Goal: Task Accomplishment & Management: Complete application form

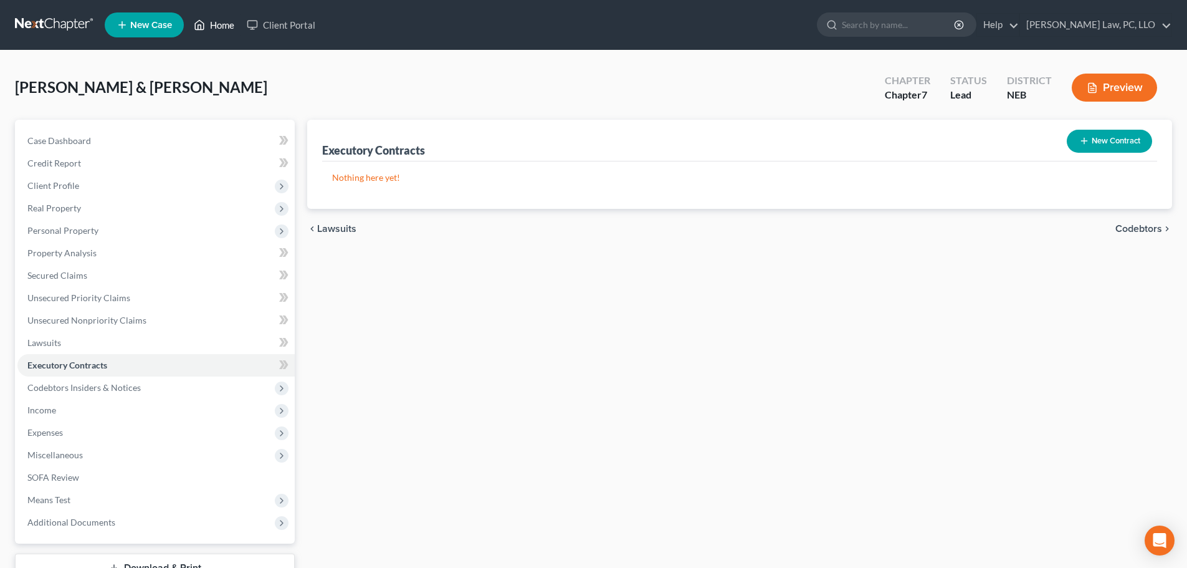
click at [208, 29] on link "Home" at bounding box center [214, 25] width 53 height 22
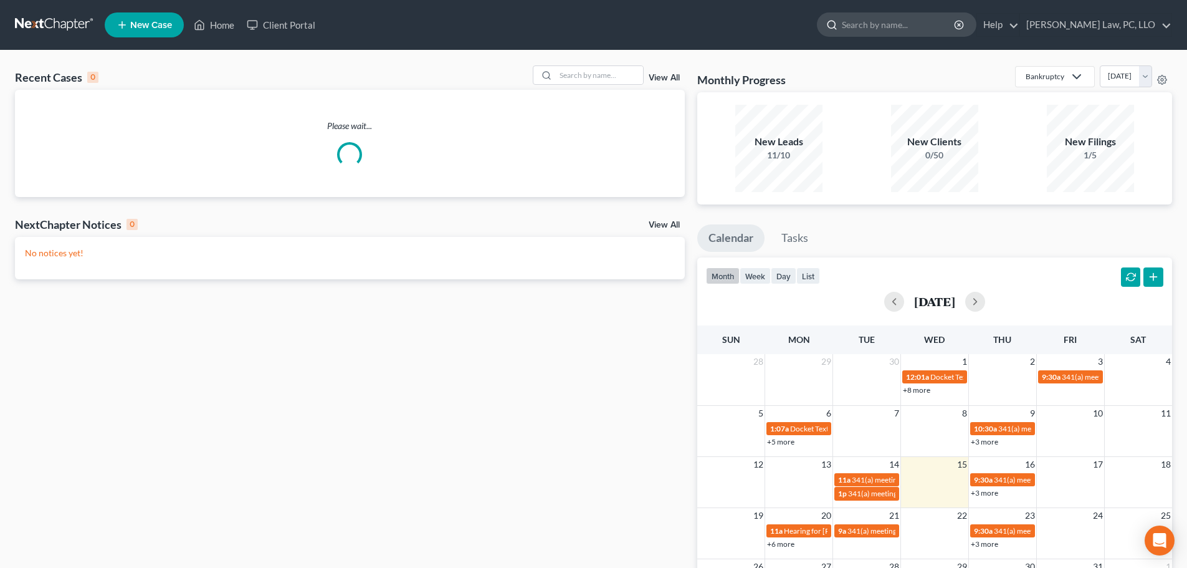
click at [919, 26] on input "search" at bounding box center [899, 24] width 114 height 23
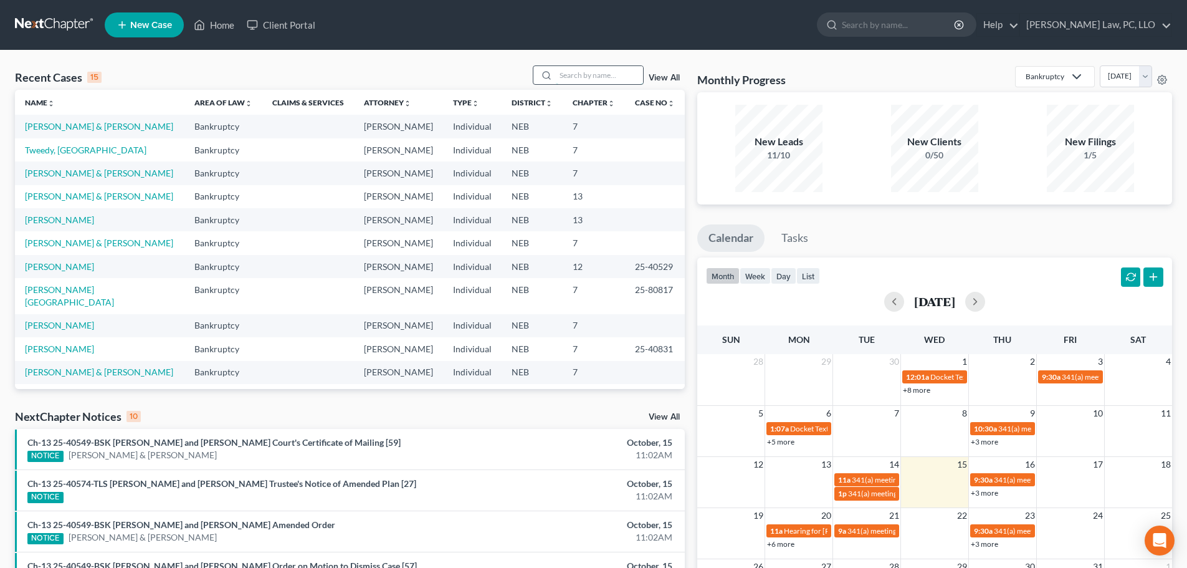
click at [597, 67] on input "search" at bounding box center [599, 75] width 87 height 18
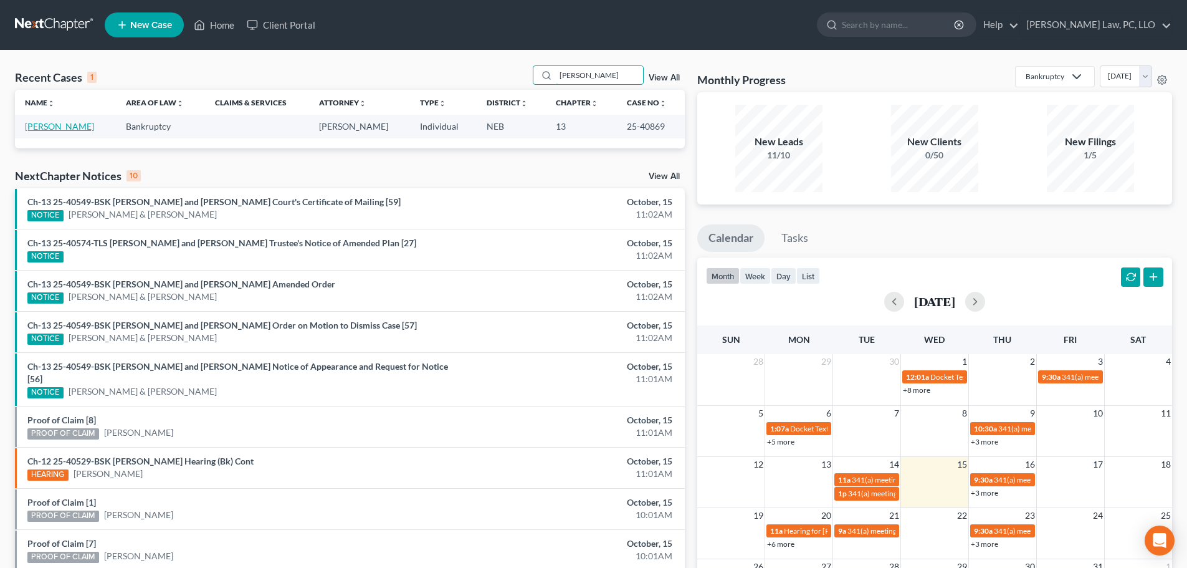
type input "[PERSON_NAME]"
click at [54, 127] on link "[PERSON_NAME]" at bounding box center [59, 126] width 69 height 11
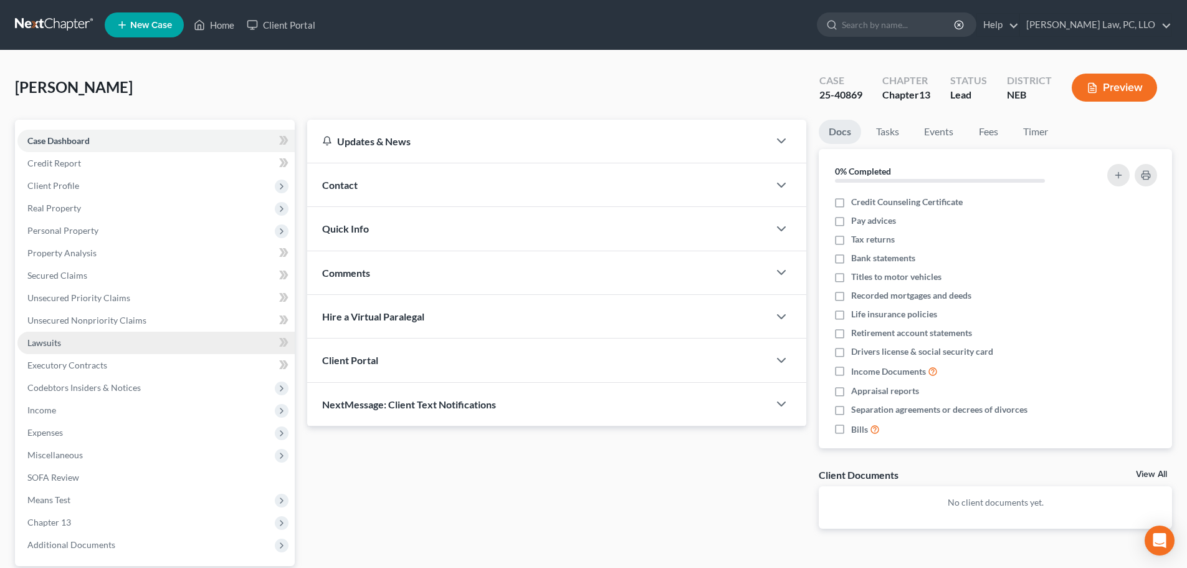
scroll to position [62, 0]
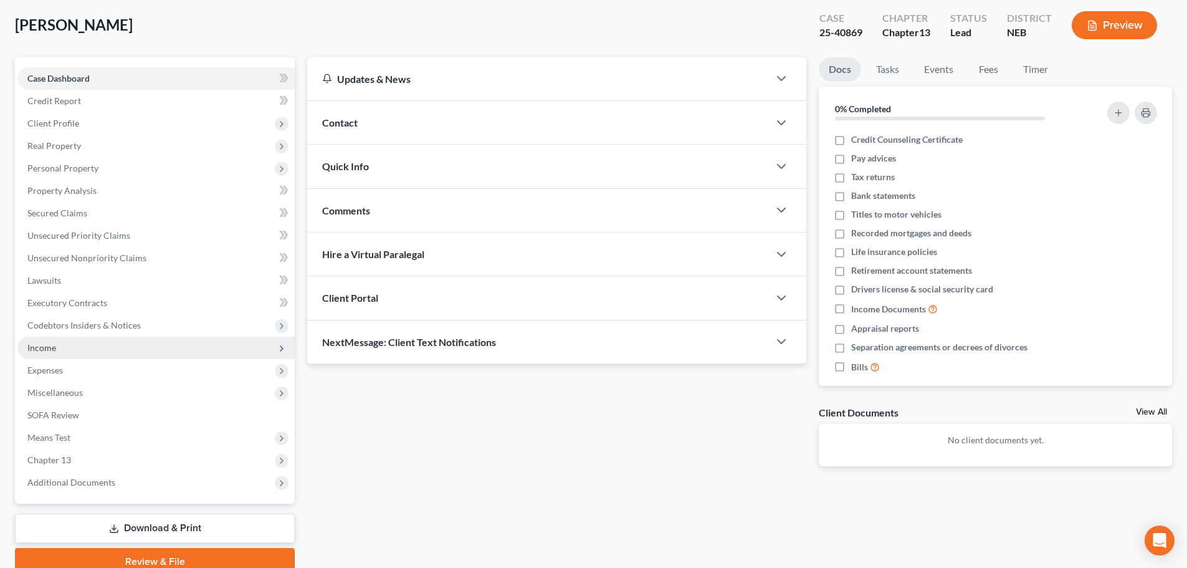
click at [80, 355] on span "Income" at bounding box center [155, 348] width 277 height 22
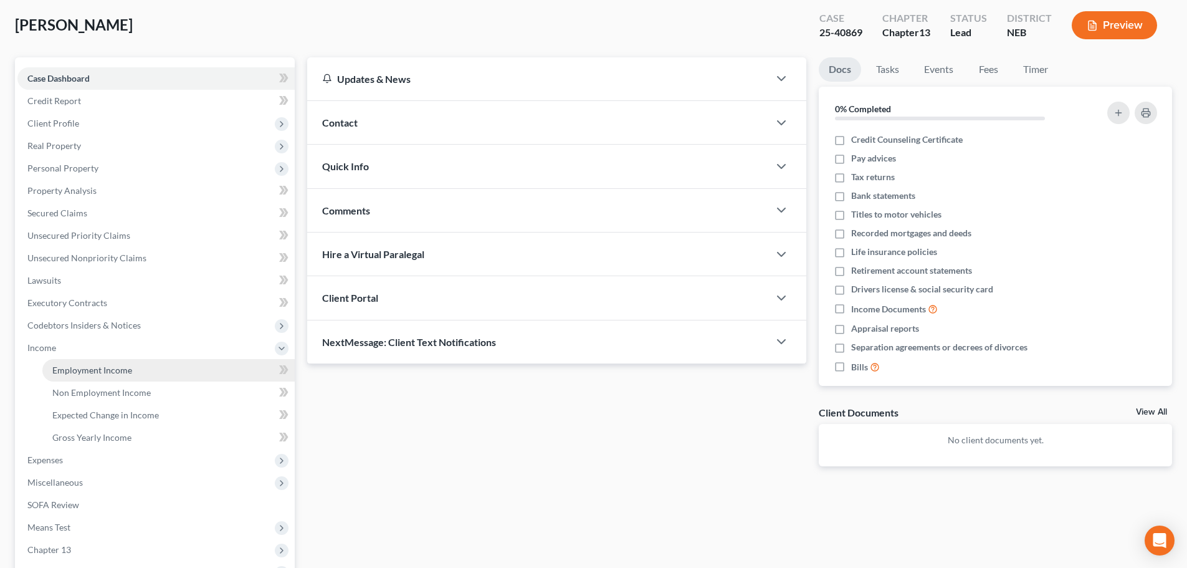
click at [90, 367] on span "Employment Income" at bounding box center [92, 370] width 80 height 11
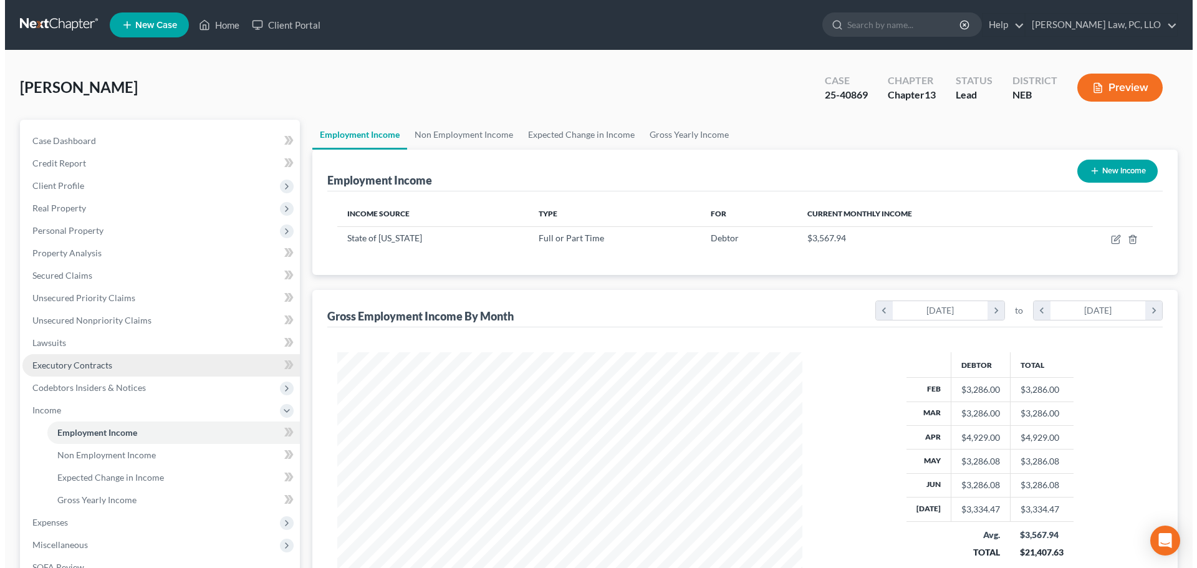
scroll to position [232, 490]
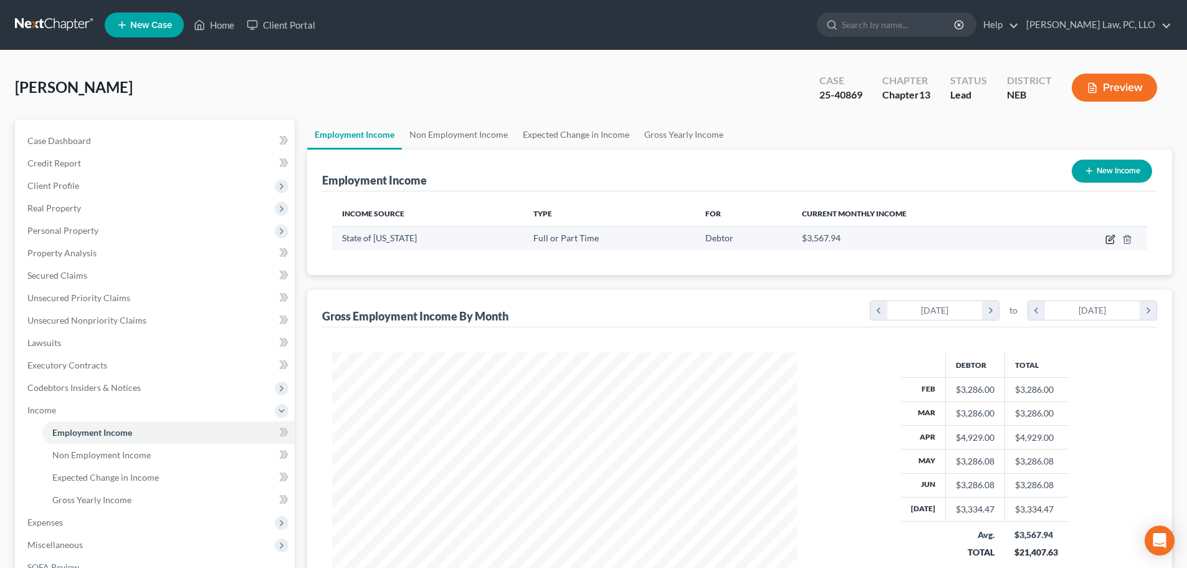
click at [1114, 241] on icon "button" at bounding box center [1109, 239] width 7 height 7
select select "0"
select select "30"
select select "2"
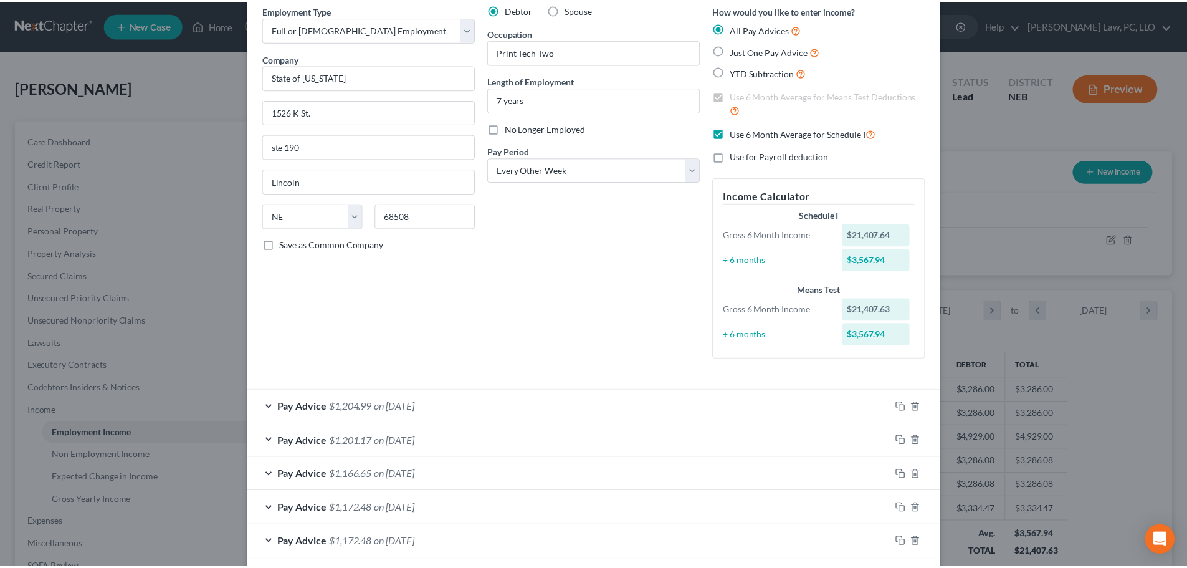
scroll to position [0, 0]
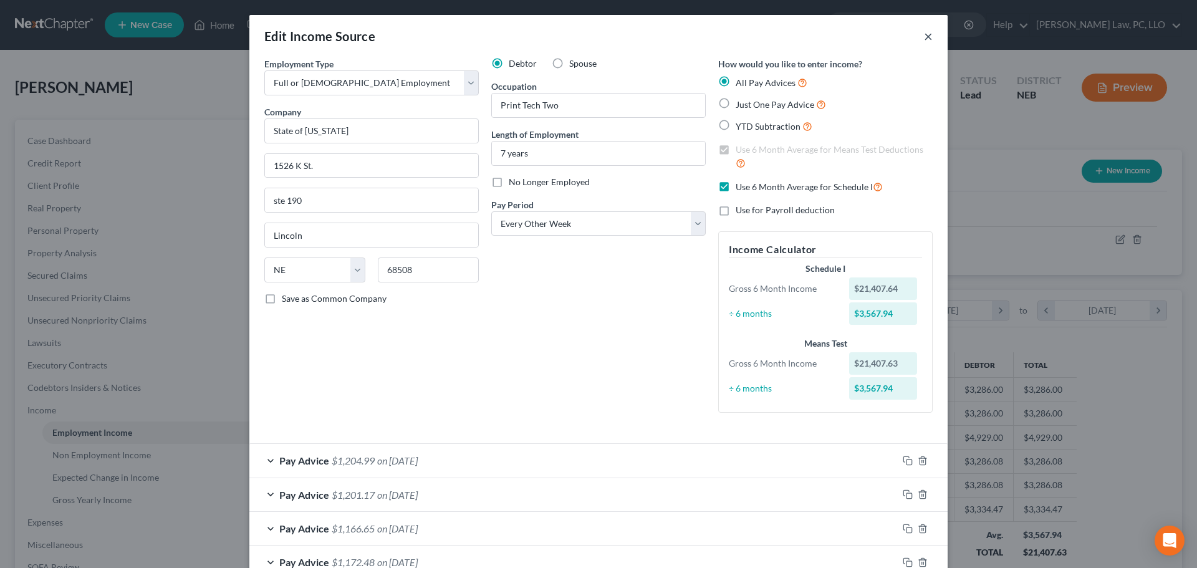
click at [924, 37] on button "×" at bounding box center [928, 36] width 9 height 15
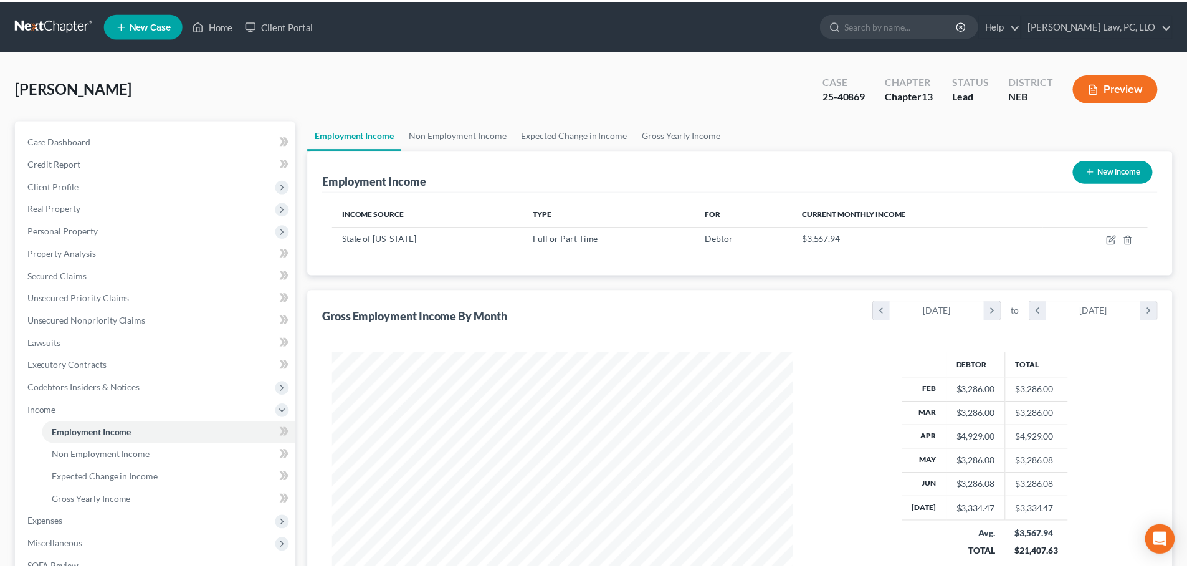
scroll to position [623084, 622826]
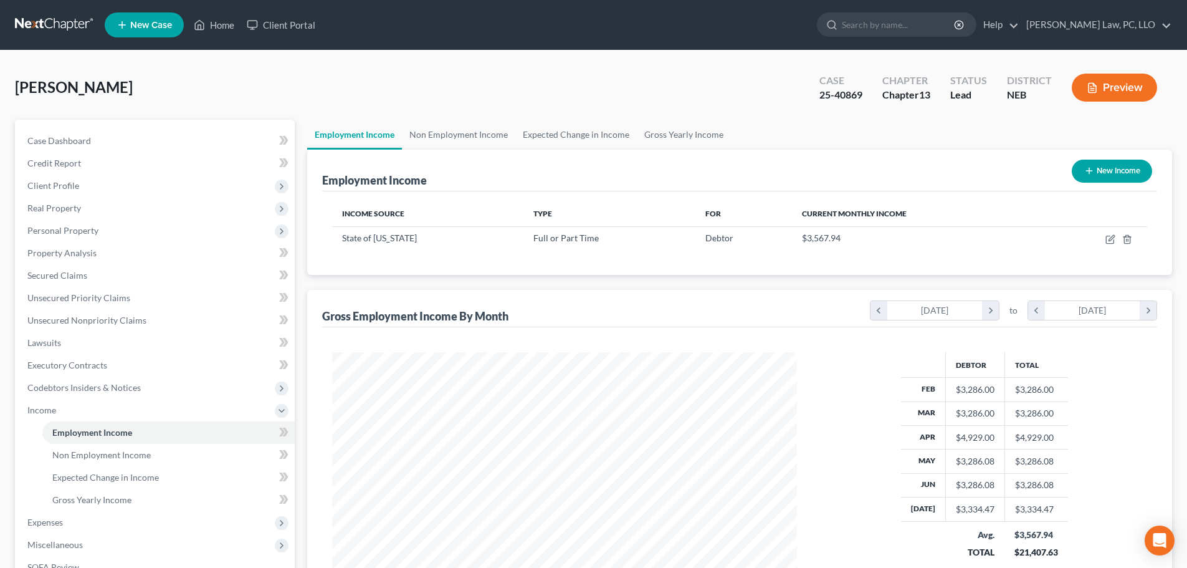
click at [460, 285] on div "Employment Income New Income Income Source Type For Current Monthly Income Stat…" at bounding box center [739, 382] width 865 height 465
click at [334, 285] on div "Employment Income New Income Income Source Type For Current Monthly Income Stat…" at bounding box center [739, 382] width 865 height 465
click at [218, 26] on link "Home" at bounding box center [214, 25] width 53 height 22
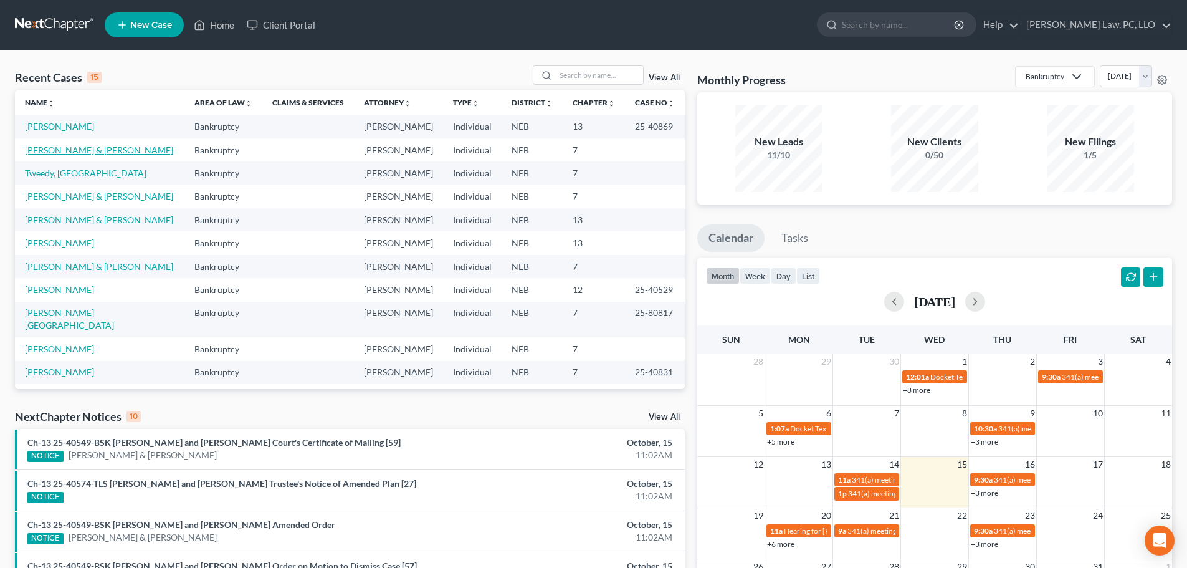
click at [68, 151] on link "[PERSON_NAME] & [PERSON_NAME]" at bounding box center [99, 150] width 148 height 11
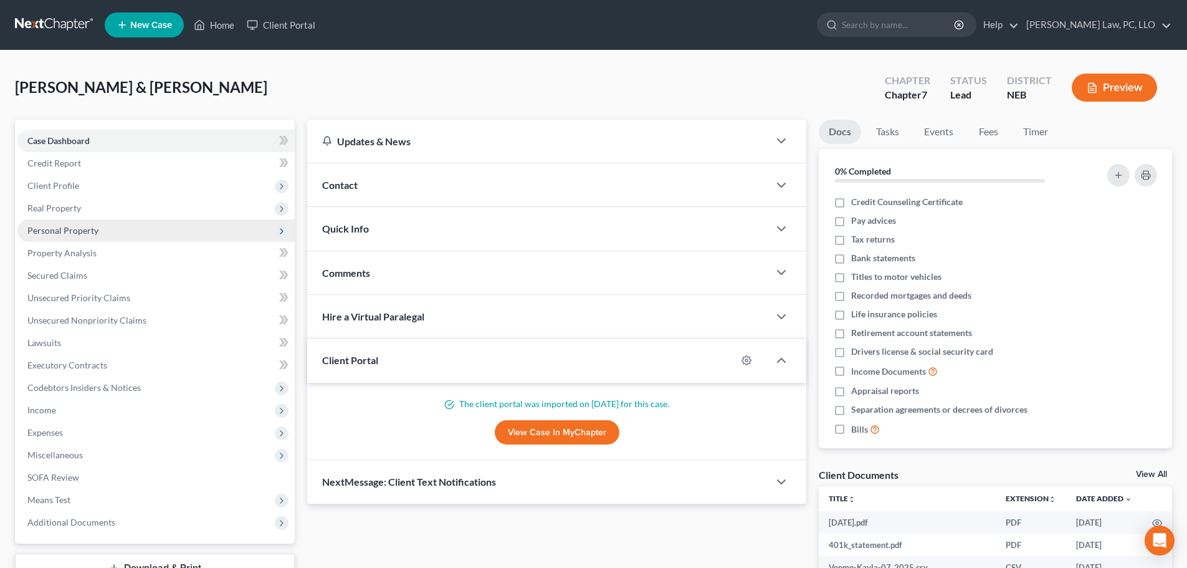
click at [100, 229] on span "Personal Property" at bounding box center [155, 230] width 277 height 22
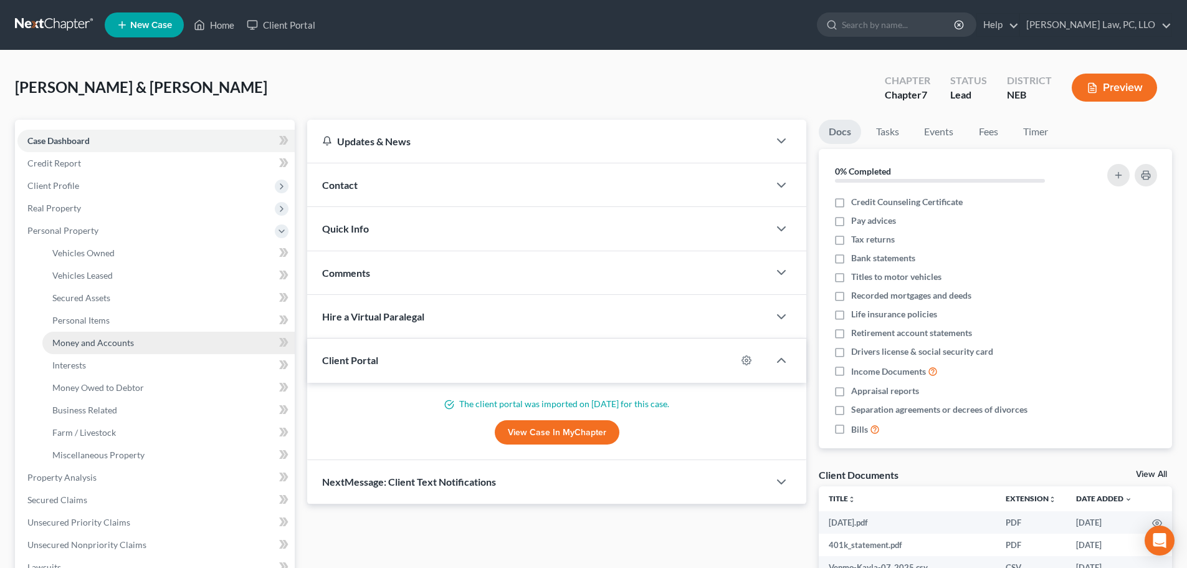
click at [88, 343] on span "Money and Accounts" at bounding box center [93, 342] width 82 height 11
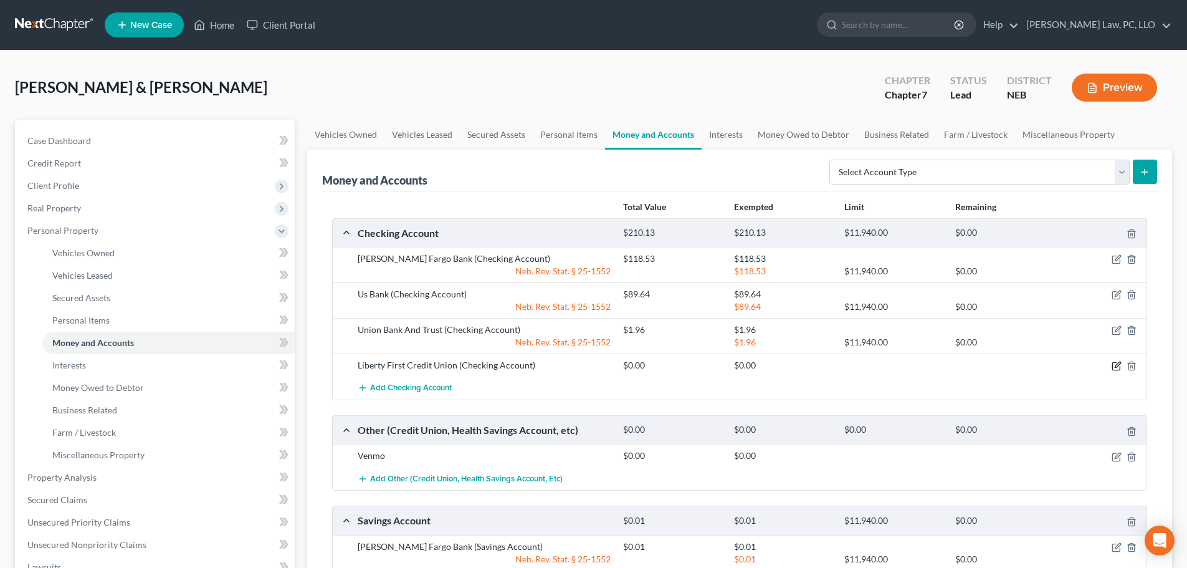
click at [1118, 365] on icon "button" at bounding box center [1117, 366] width 10 height 10
select select "30"
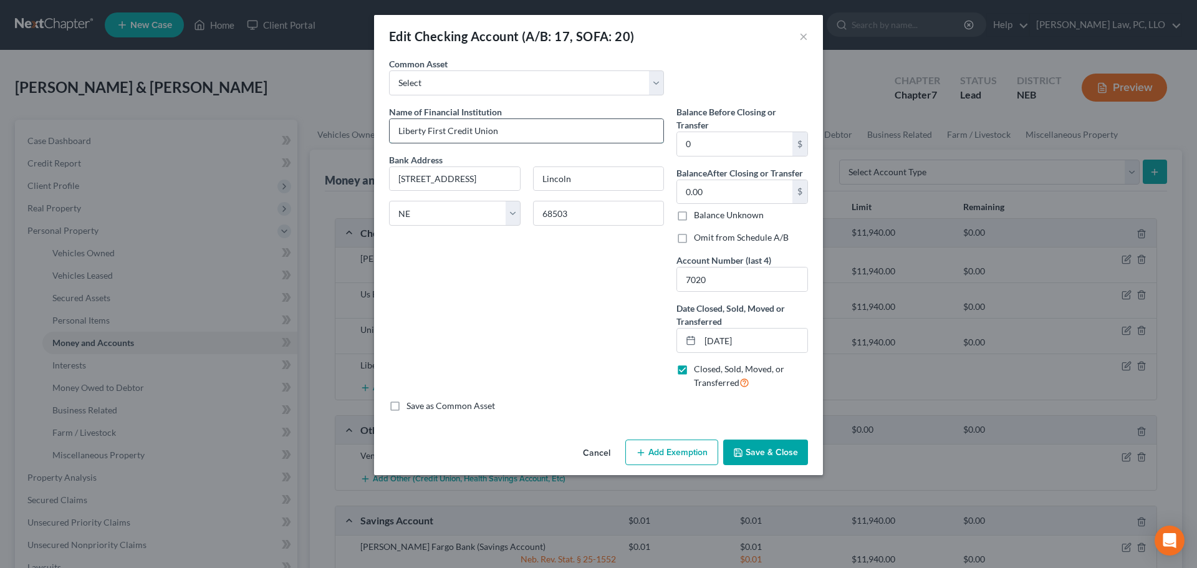
click at [550, 133] on input "Liberty First Credit Union" at bounding box center [527, 131] width 274 height 24
type input "Liberty First Credit Union CLOSED"
click at [740, 152] on input "0" at bounding box center [734, 144] width 115 height 24
type input "0.00"
click at [748, 446] on button "Save & Close" at bounding box center [765, 452] width 85 height 26
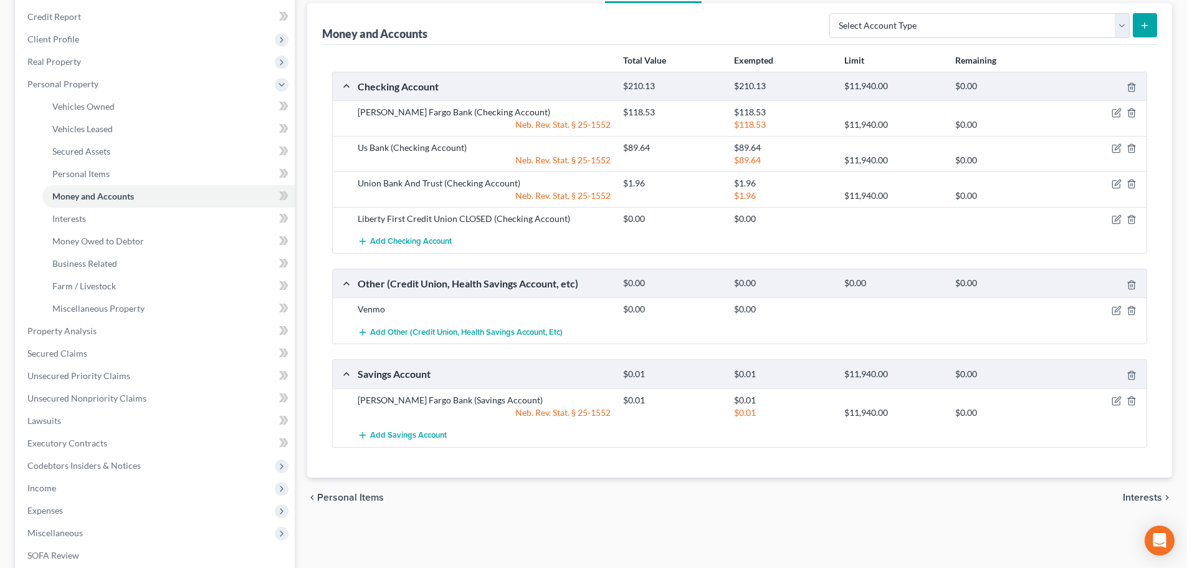
scroll to position [187, 0]
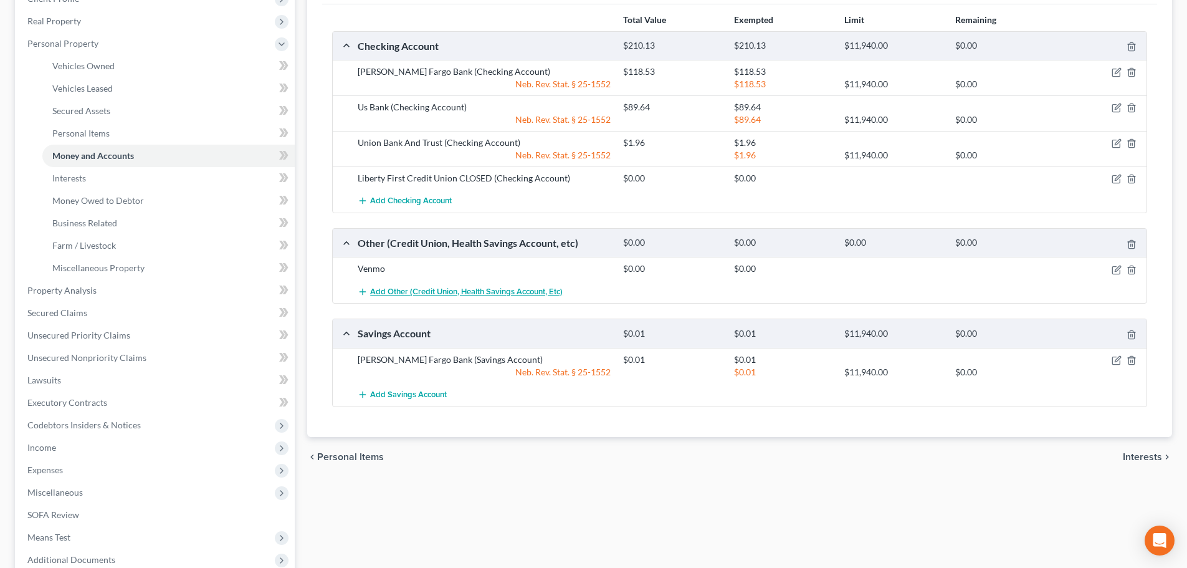
click at [426, 292] on span "Add Other (Credit Union, Health Savings Account, etc)" at bounding box center [466, 292] width 193 height 10
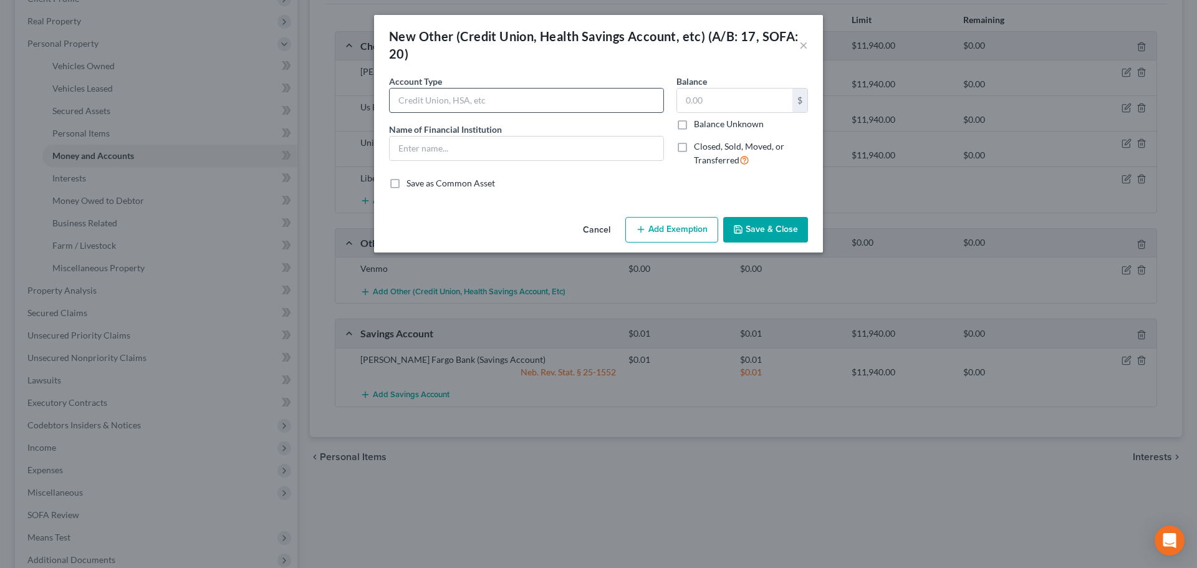
click at [471, 95] on input "text" at bounding box center [527, 101] width 274 height 24
type input "HSA"
click at [452, 145] on input "text" at bounding box center [527, 149] width 274 height 24
type input "HSA"
click at [777, 229] on button "Save & Close" at bounding box center [765, 230] width 85 height 26
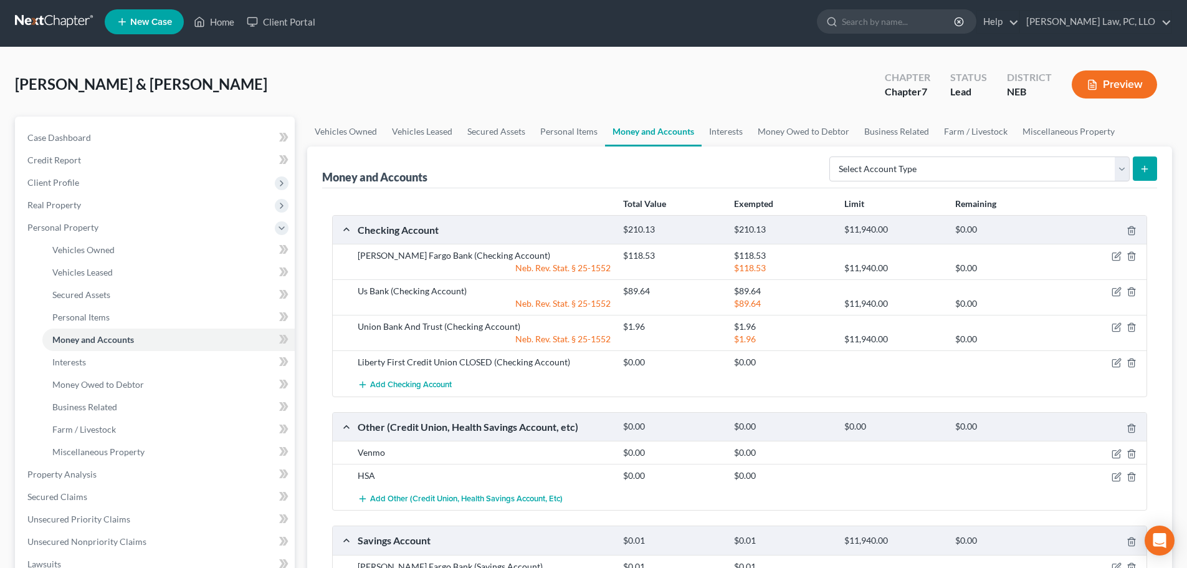
scroll to position [0, 0]
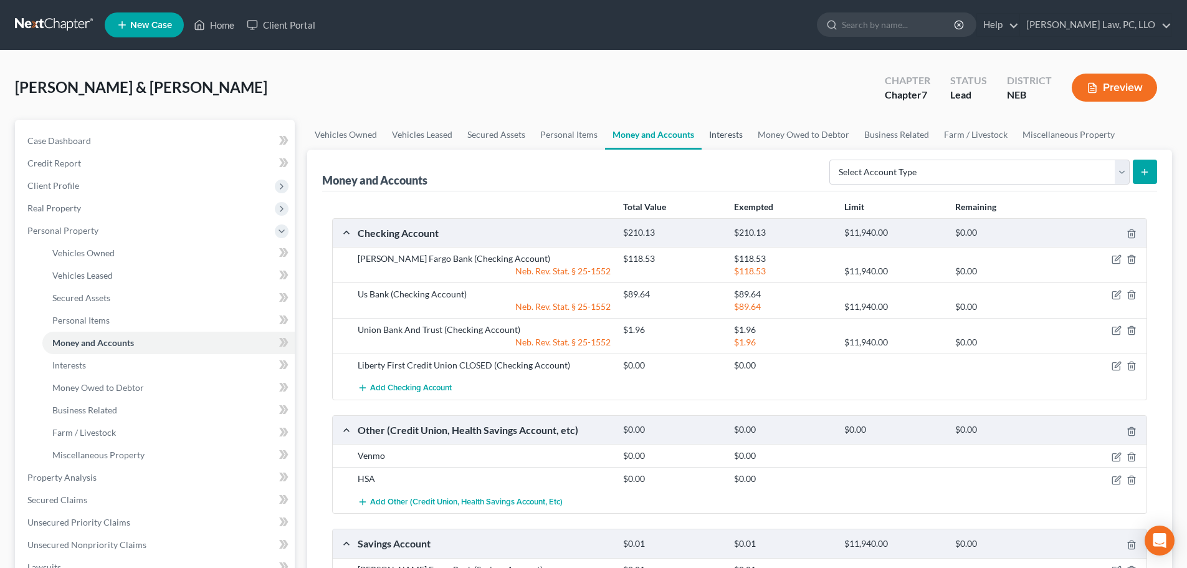
click at [729, 137] on link "Interests" at bounding box center [726, 135] width 49 height 30
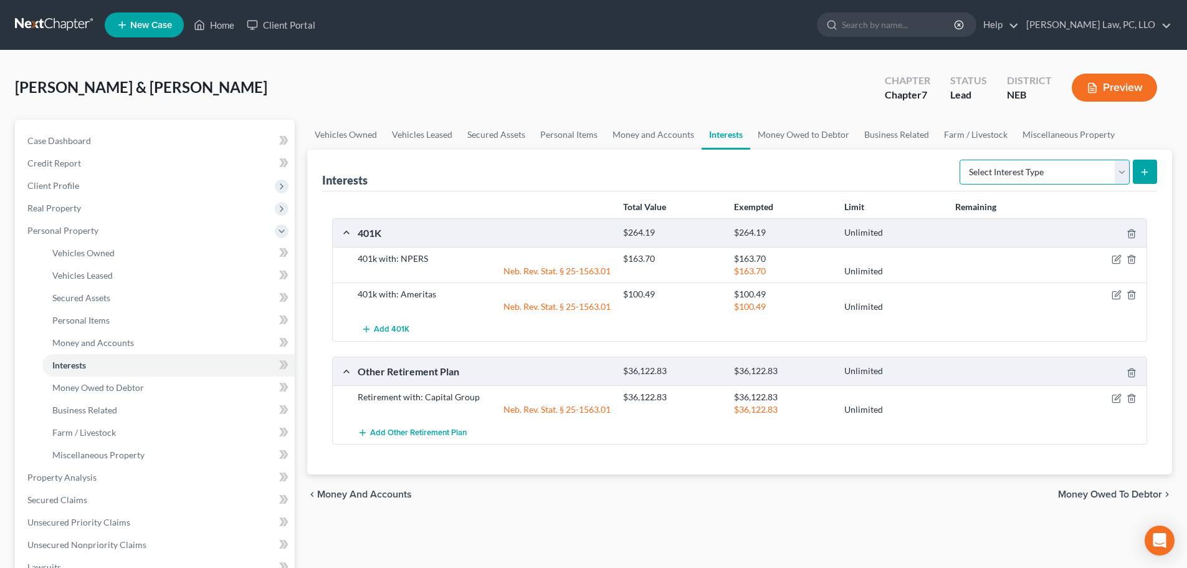
click at [975, 174] on select "Select Interest Type 401K (A/B: 21) Annuity (A/B: 23) Bond (A/B: 18) Education …" at bounding box center [1045, 172] width 170 height 25
select select "term_life_insurance"
click at [962, 160] on select "Select Interest Type 401K (A/B: 21) Annuity (A/B: 23) Bond (A/B: 18) Education …" at bounding box center [1045, 172] width 170 height 25
click at [1144, 177] on button "submit" at bounding box center [1145, 172] width 24 height 24
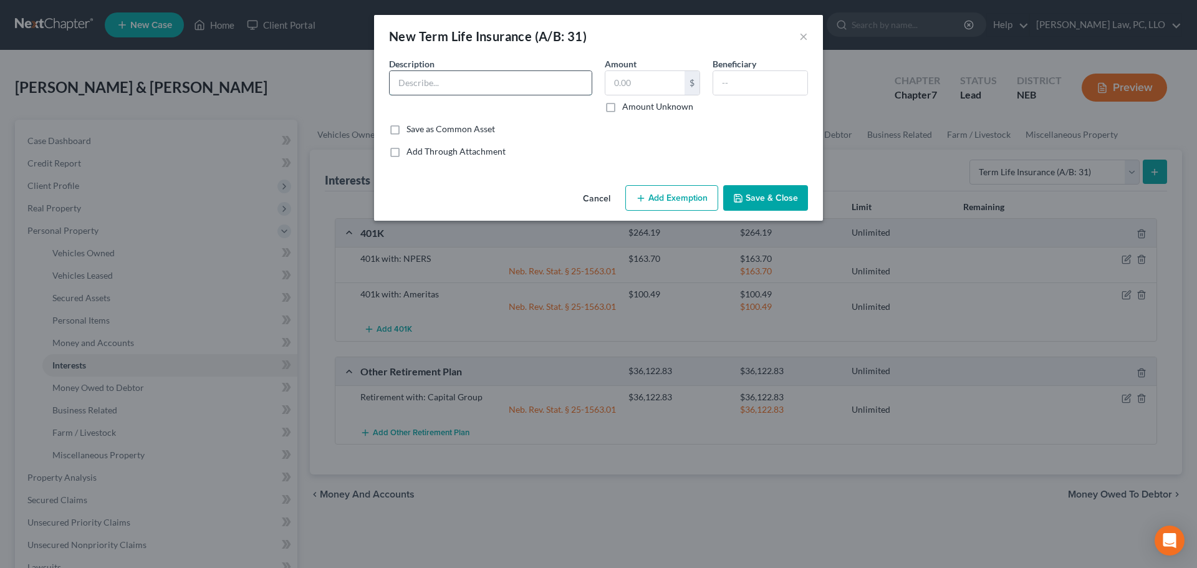
click at [403, 84] on input "text" at bounding box center [491, 83] width 202 height 24
type input "Term Life Insurance Policy"
click at [776, 192] on button "Save & Close" at bounding box center [765, 198] width 85 height 26
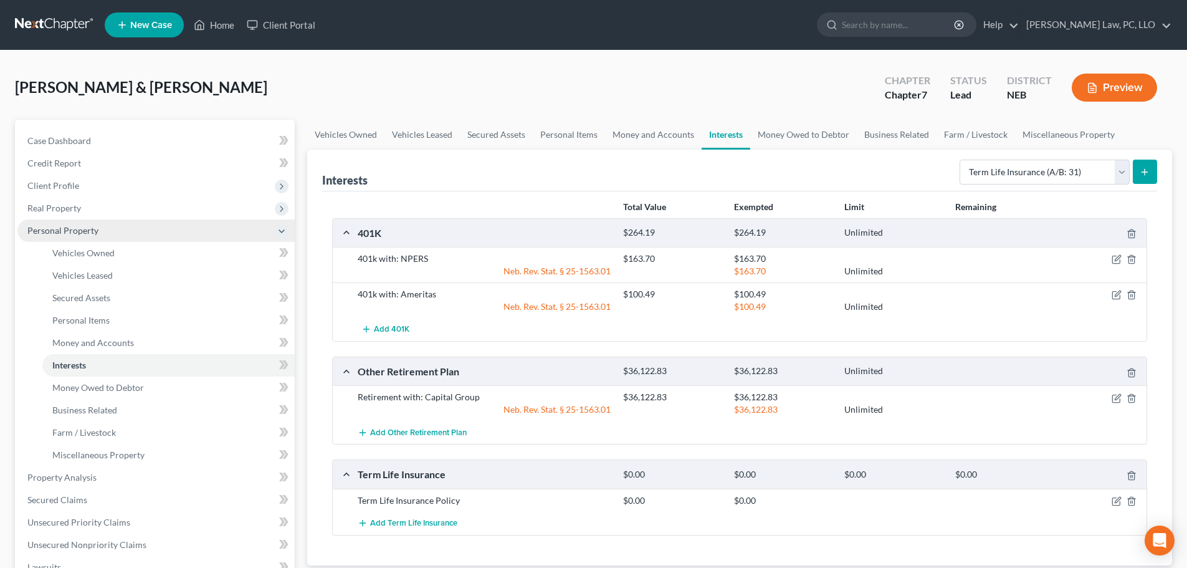
click at [58, 228] on span "Personal Property" at bounding box center [62, 230] width 71 height 11
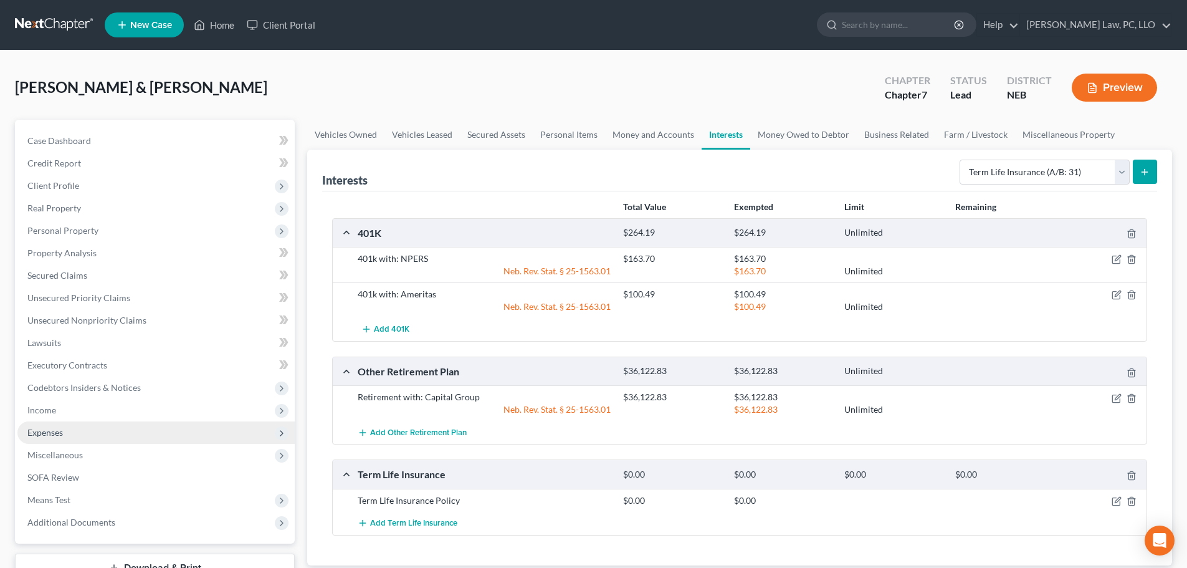
click at [54, 431] on span "Expenses" at bounding box center [45, 432] width 36 height 11
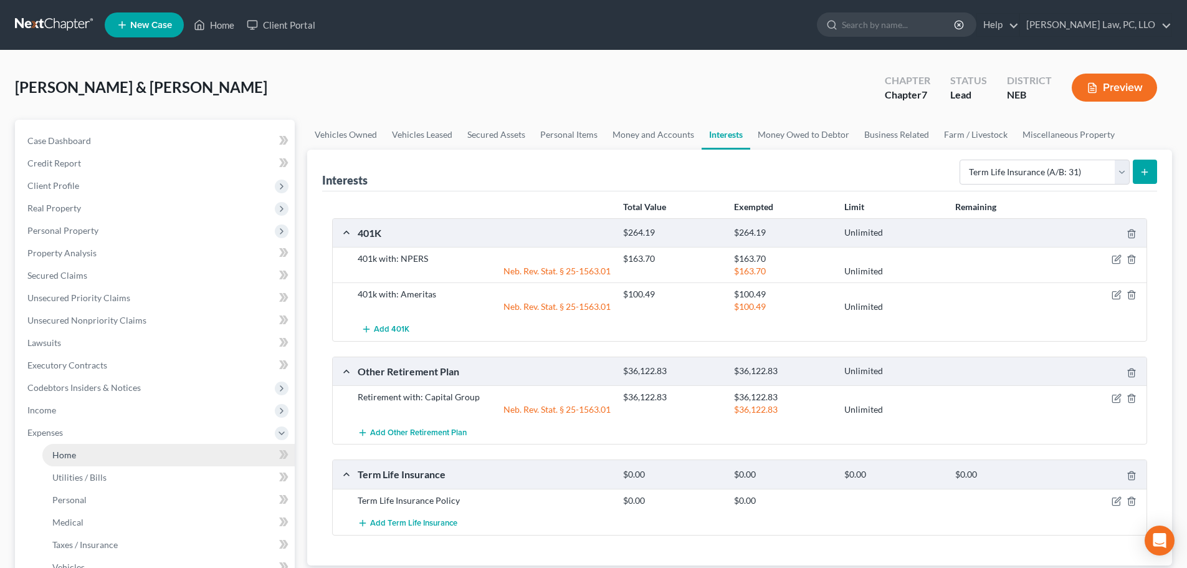
click at [63, 449] on span "Home" at bounding box center [64, 454] width 24 height 11
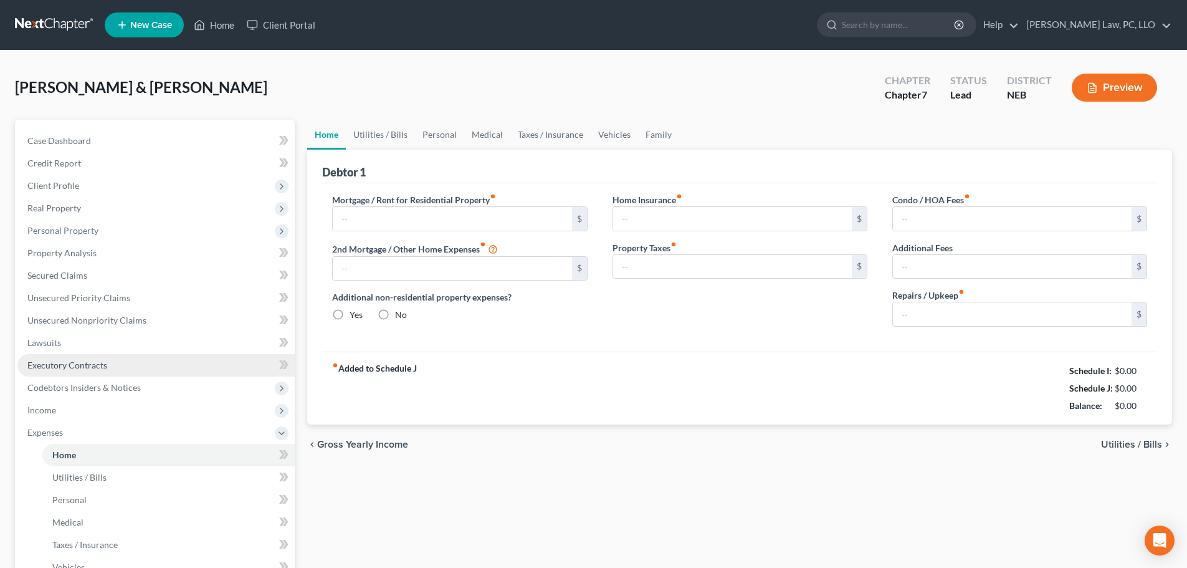
type input "725.00"
type input "0.00"
radio input "true"
type input "0.00"
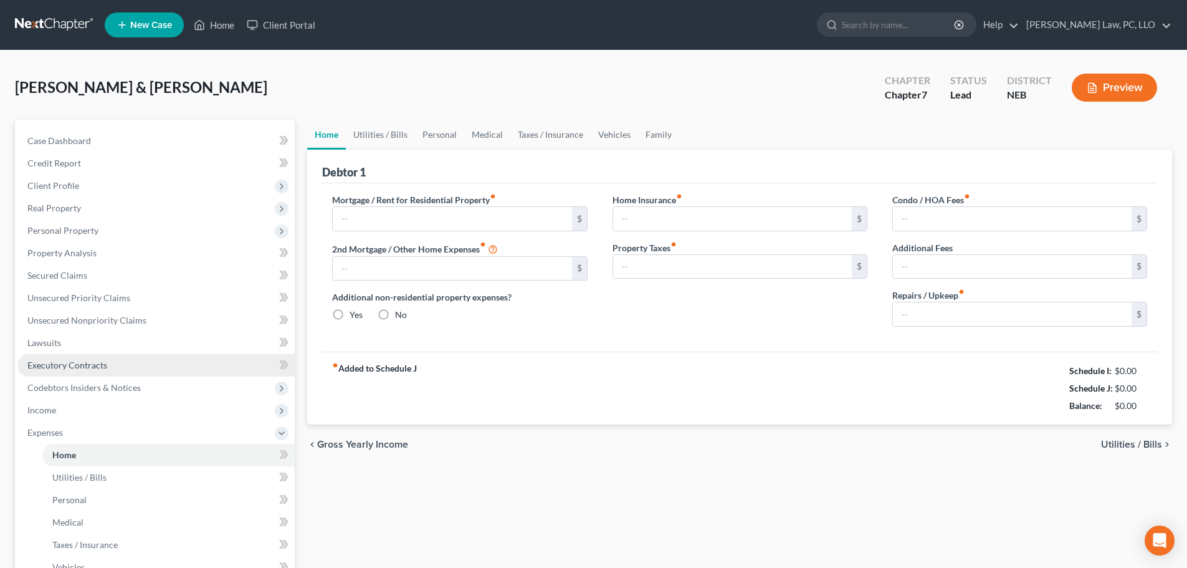
type input "0.00"
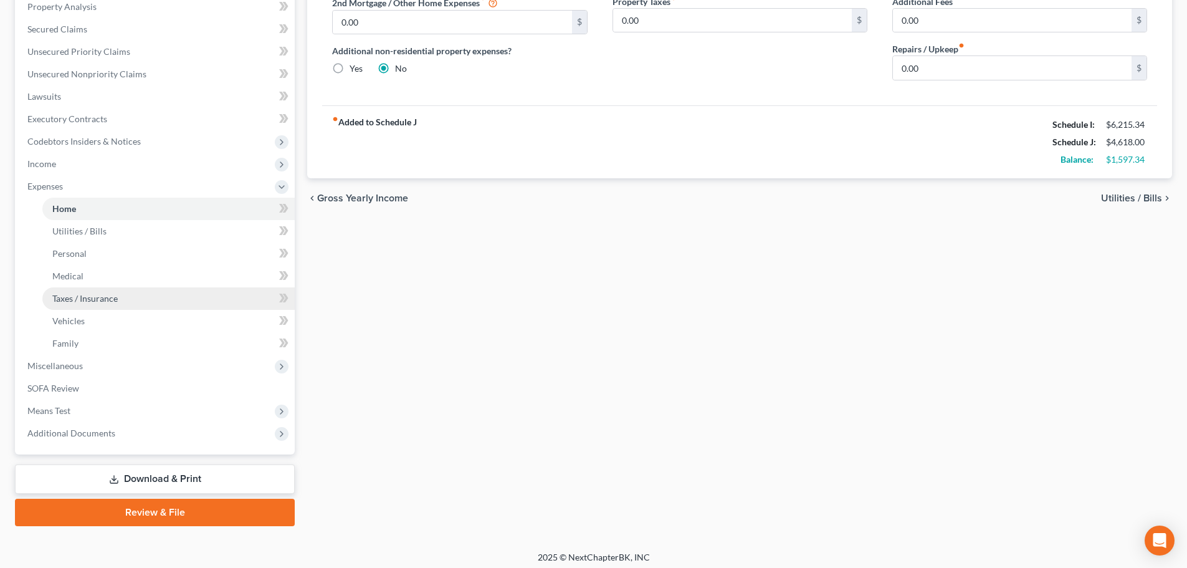
scroll to position [252, 0]
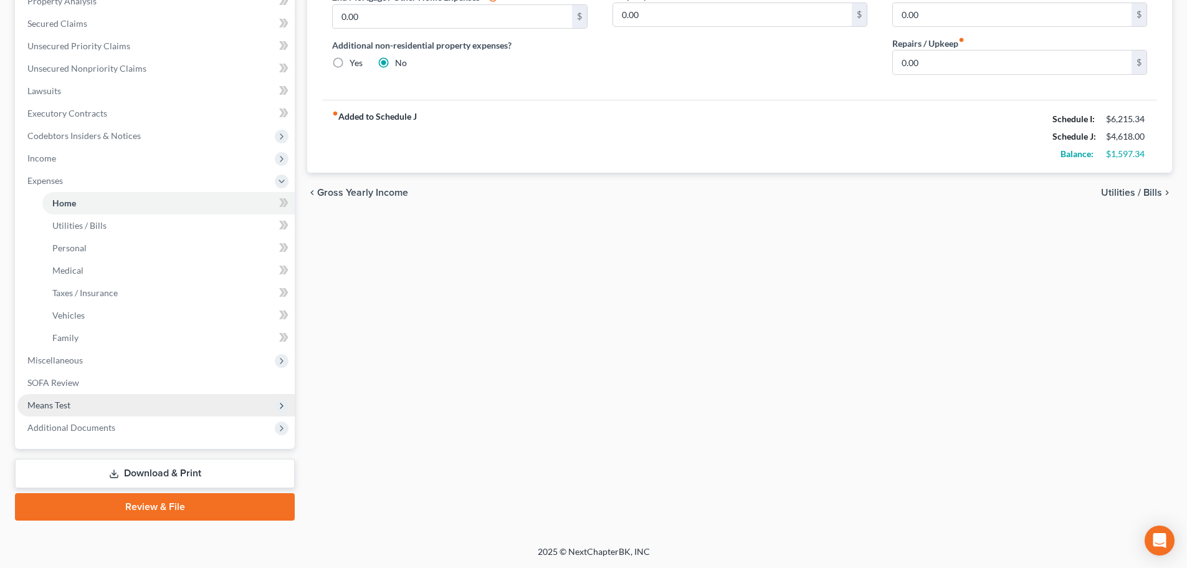
click at [88, 411] on span "Means Test" at bounding box center [155, 405] width 277 height 22
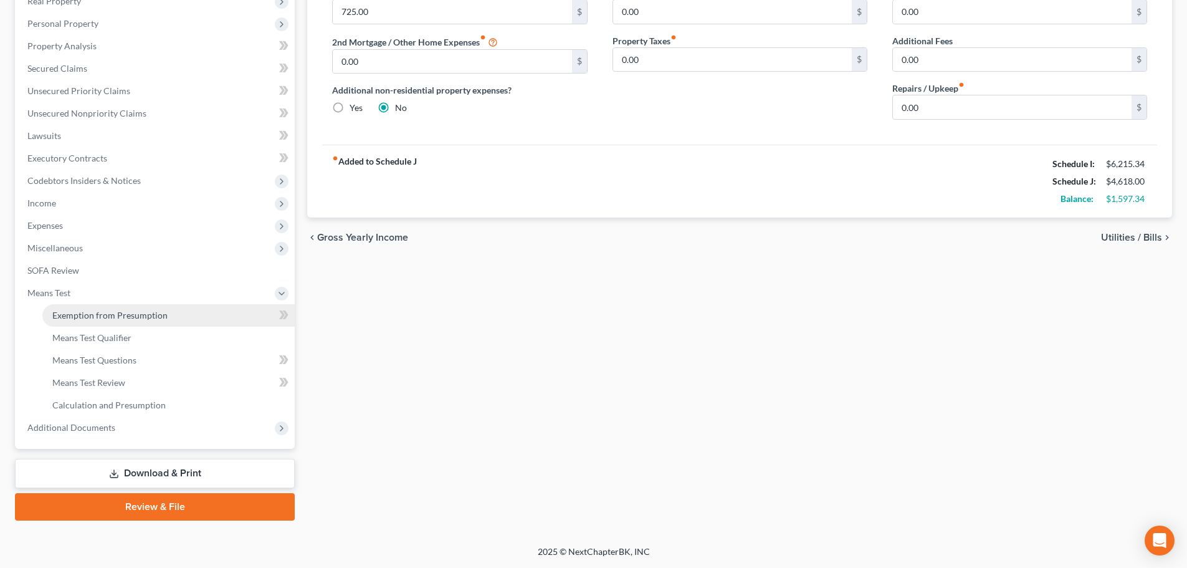
click at [77, 319] on span "Exemption from Presumption" at bounding box center [109, 315] width 115 height 11
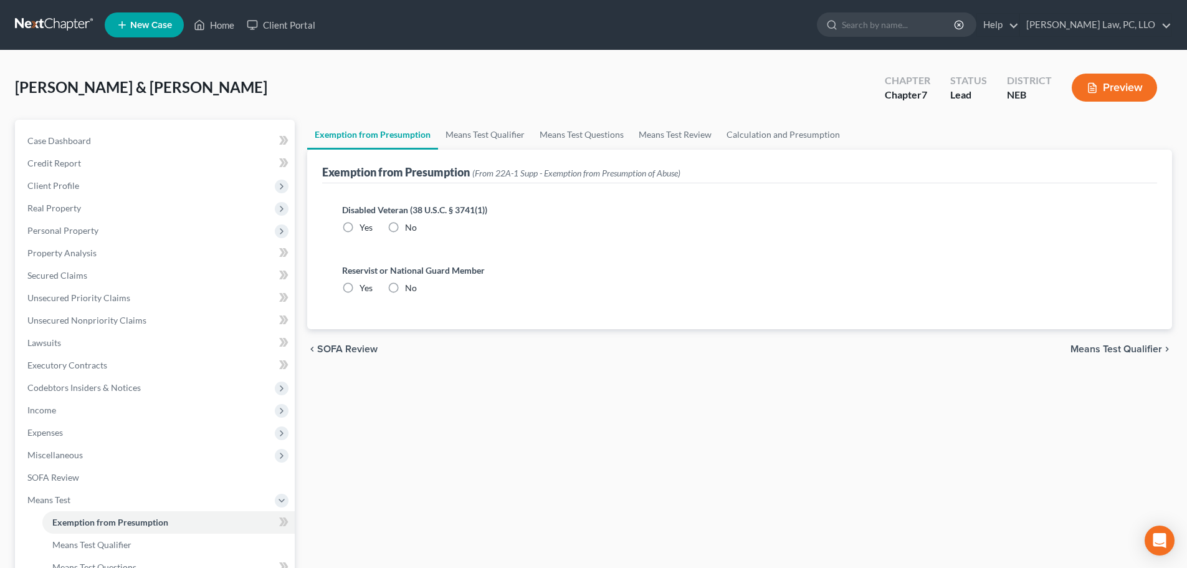
click at [405, 229] on label "No" at bounding box center [411, 227] width 12 height 12
click at [410, 229] on input "No" at bounding box center [414, 225] width 8 height 8
radio input "true"
click at [405, 287] on label "No" at bounding box center [411, 288] width 12 height 12
click at [410, 287] on input "No" at bounding box center [414, 286] width 8 height 8
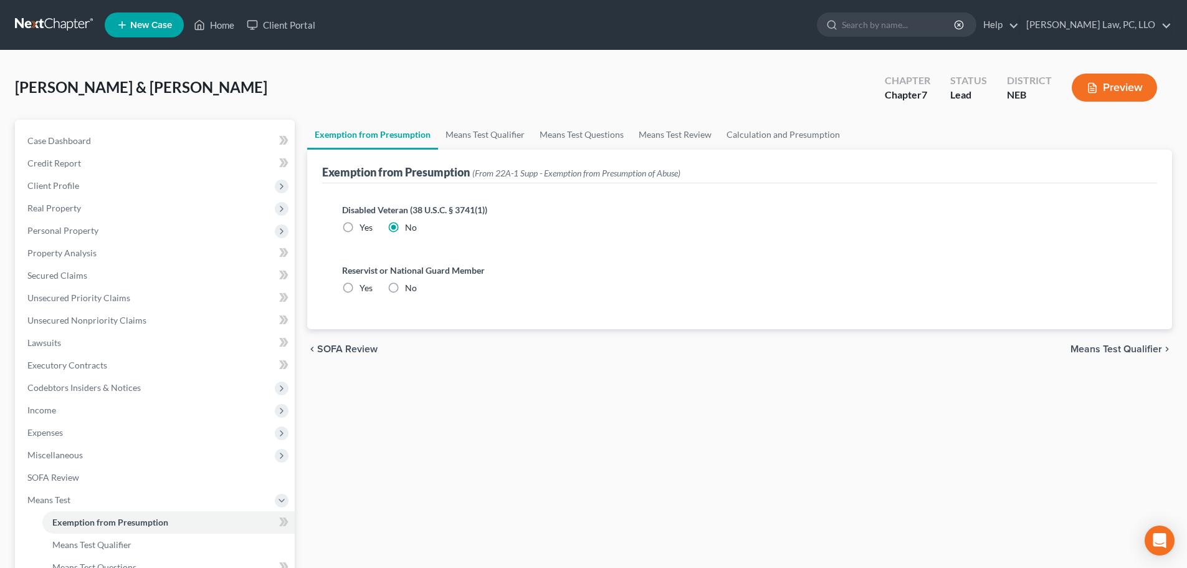
radio input "true"
click at [488, 140] on link "Means Test Qualifier" at bounding box center [485, 135] width 94 height 30
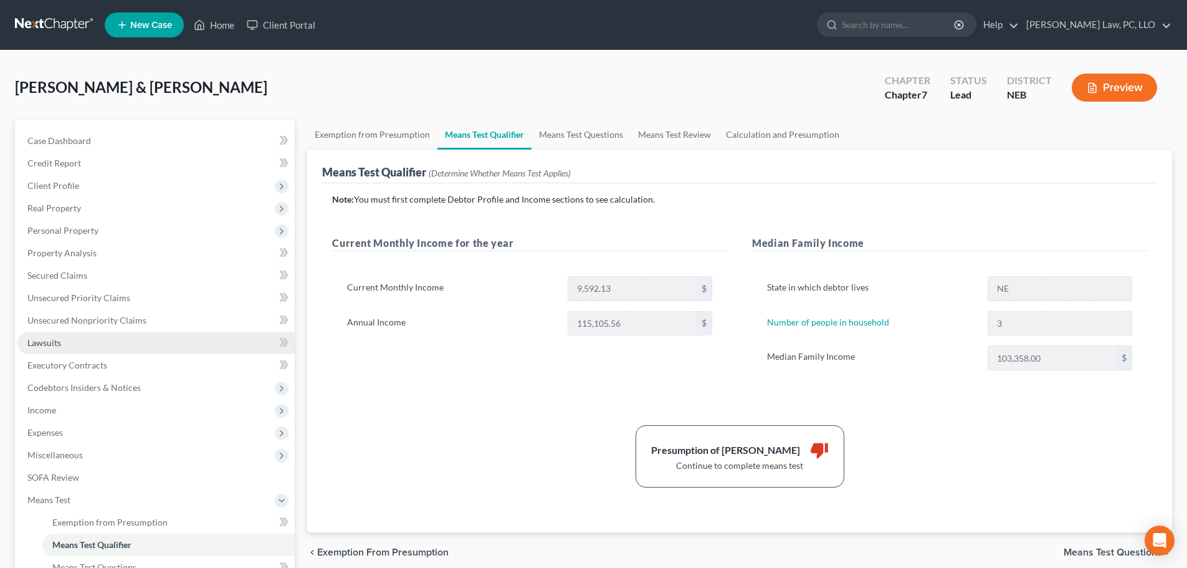
click at [76, 337] on link "Lawsuits" at bounding box center [155, 343] width 277 height 22
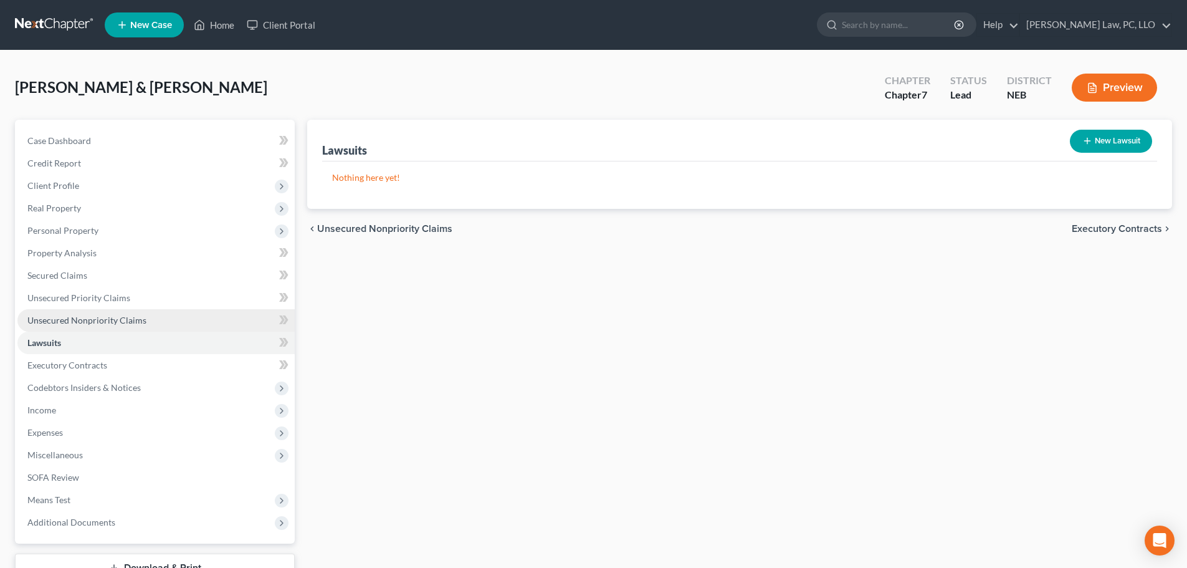
click at [107, 316] on span "Unsecured Nonpriority Claims" at bounding box center [86, 320] width 119 height 11
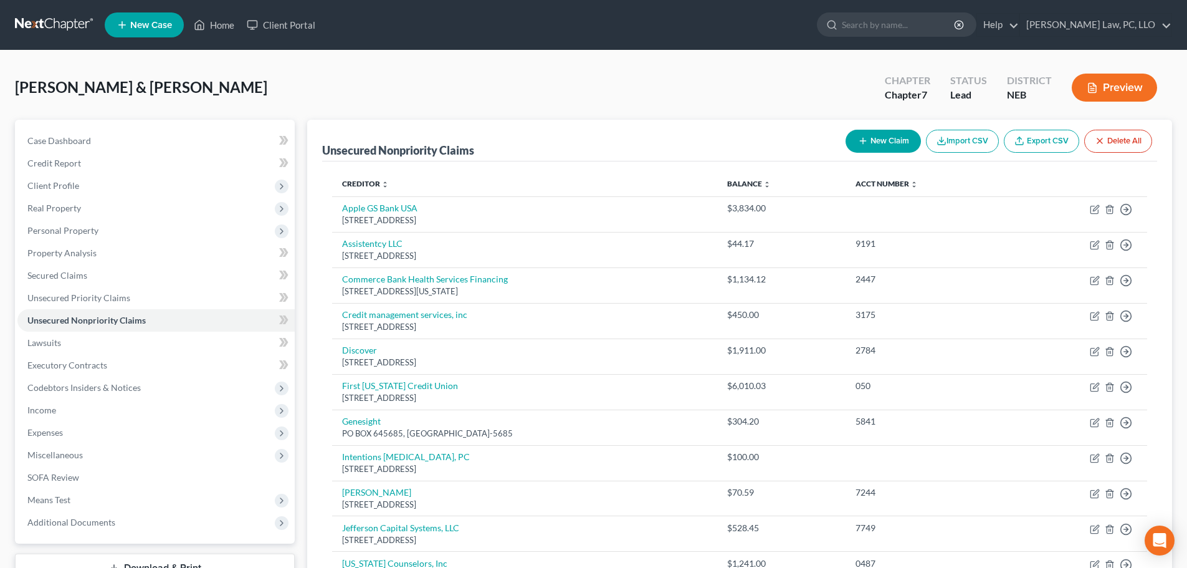
click at [902, 150] on button "New Claim" at bounding box center [883, 141] width 75 height 23
select select "2"
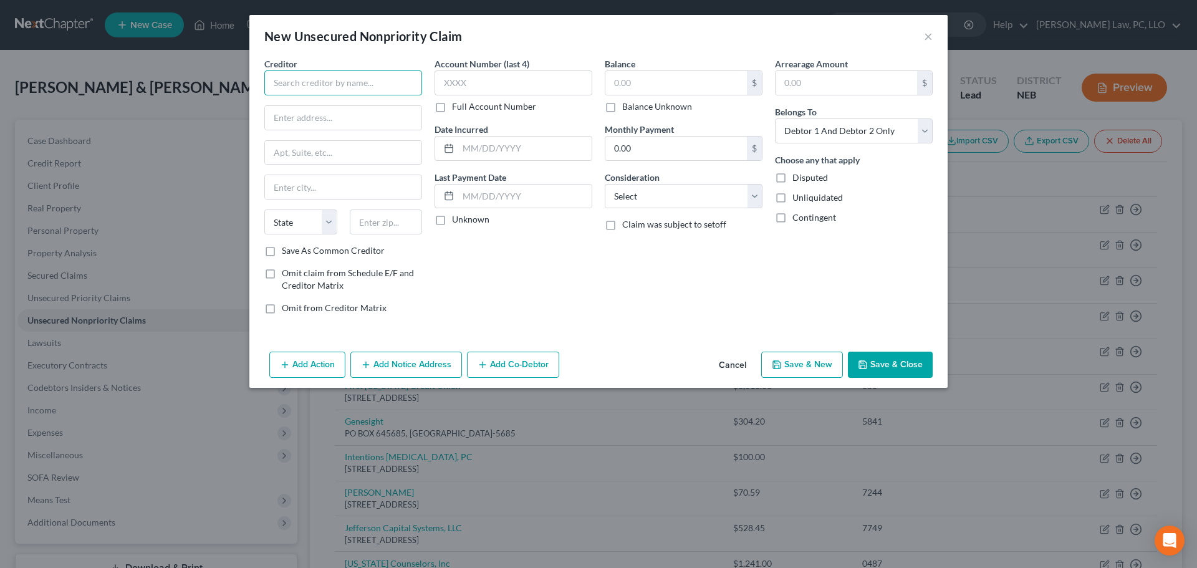
click at [348, 85] on input "text" at bounding box center [343, 82] width 158 height 25
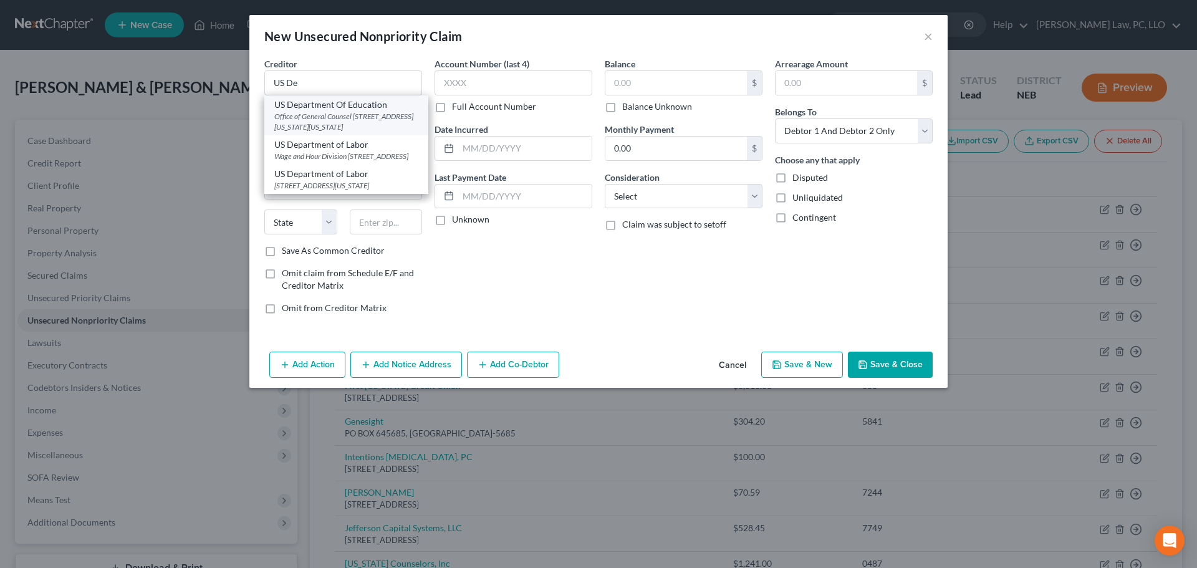
click at [364, 117] on div "Office of General Counsel [STREET_ADDRESS][US_STATE][US_STATE]" at bounding box center [346, 121] width 144 height 21
type input "US Department Of Education"
type input "Office of General Counsel [STREET_ADDRESS][US_STATE]"
type input "[US_STATE]"
select select "8"
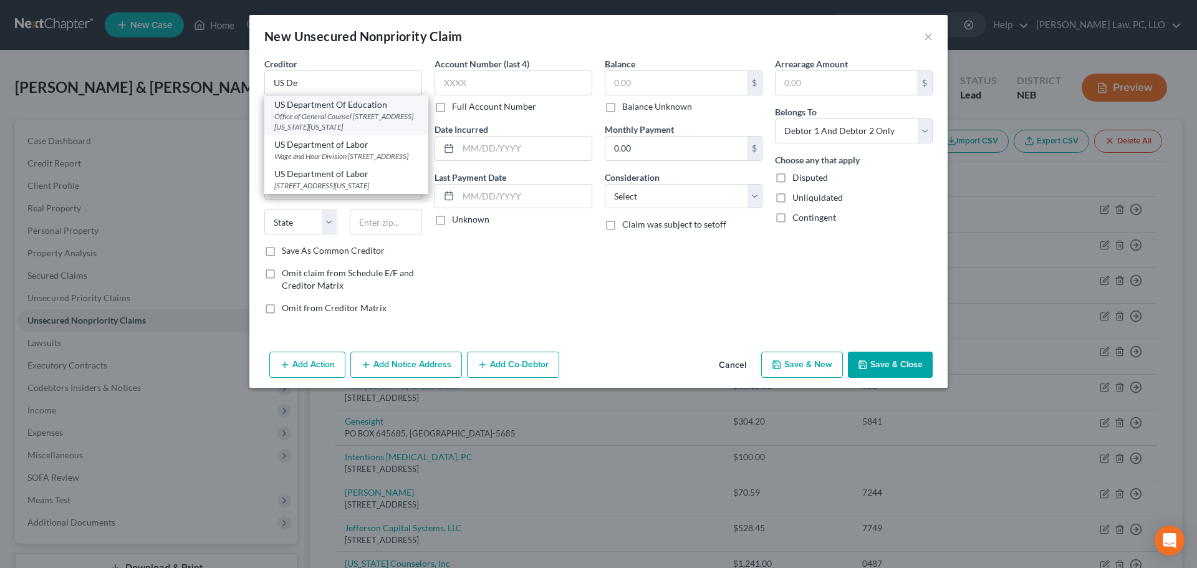
type input "20202"
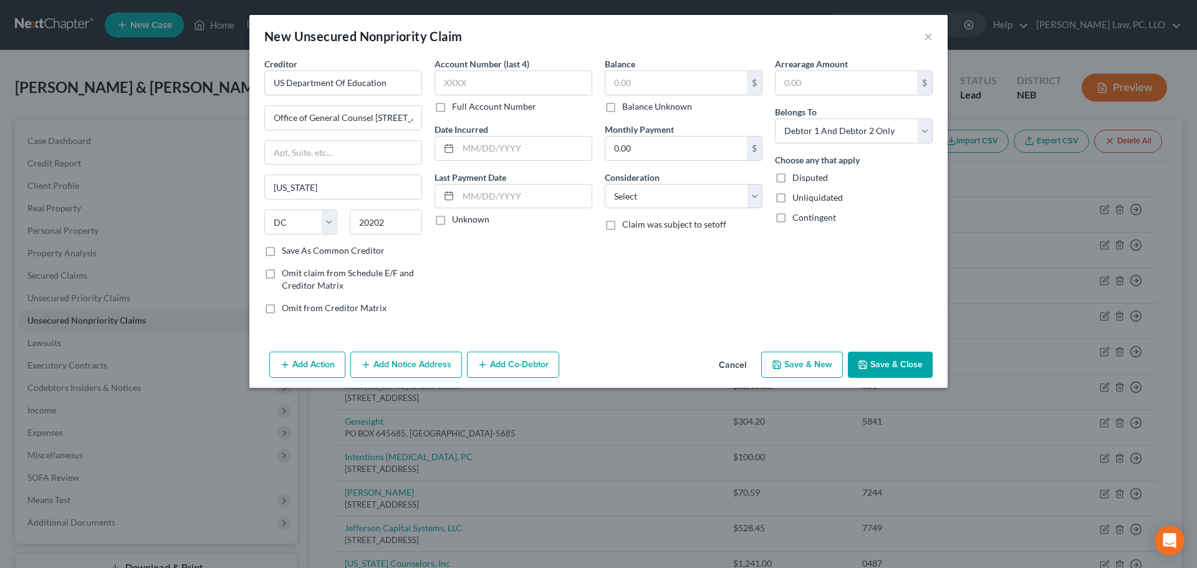
click at [651, 104] on label "Balance Unknown" at bounding box center [657, 106] width 70 height 12
click at [635, 104] on input "Balance Unknown" at bounding box center [631, 104] width 8 height 8
checkbox input "true"
type input "0.00"
click at [647, 198] on select "Select Cable / Satellite Services Collection Agency Credit Card Debt Debt Couns…" at bounding box center [684, 196] width 158 height 25
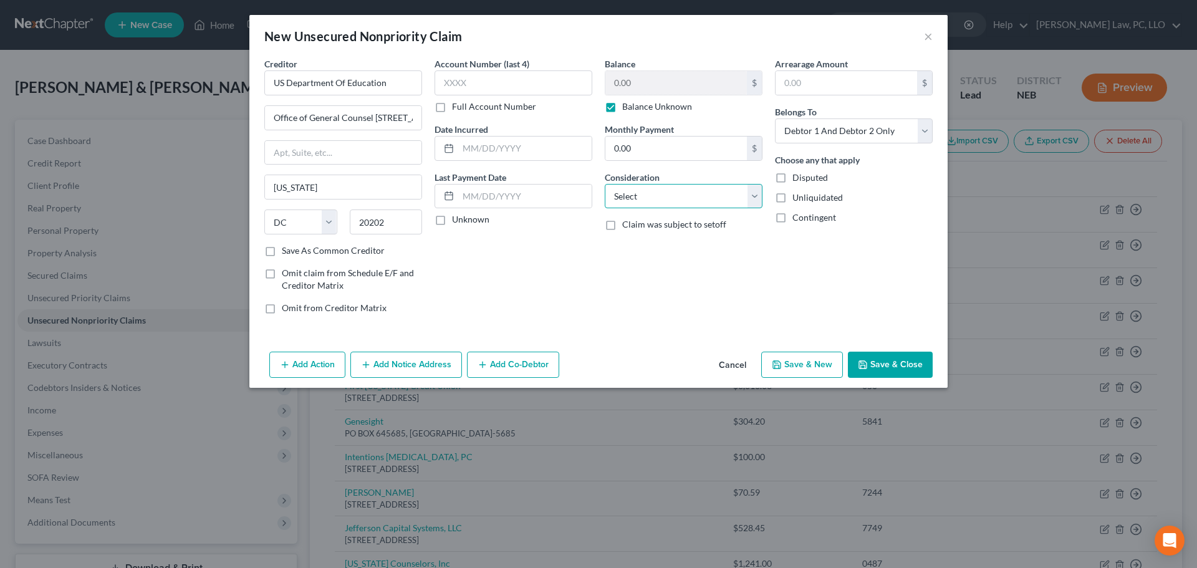
select select "17"
click at [605, 184] on select "Select Cable / Satellite Services Collection Agency Credit Card Debt Debt Couns…" at bounding box center [684, 196] width 158 height 25
click at [364, 373] on button "Add Notice Address" at bounding box center [406, 365] width 112 height 26
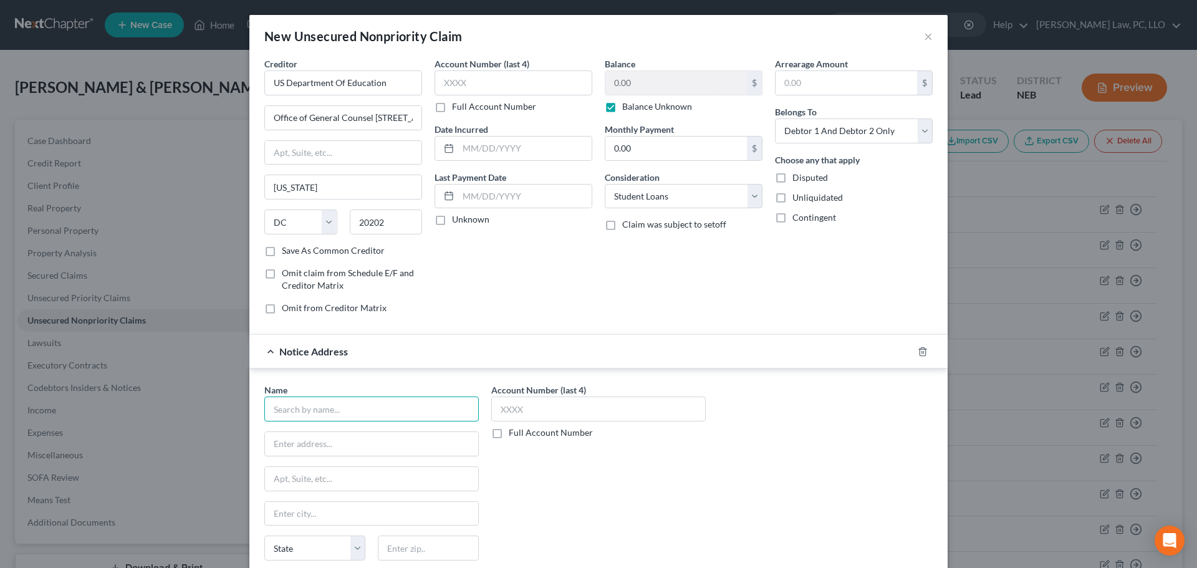
click at [353, 408] on input "text" at bounding box center [371, 408] width 214 height 25
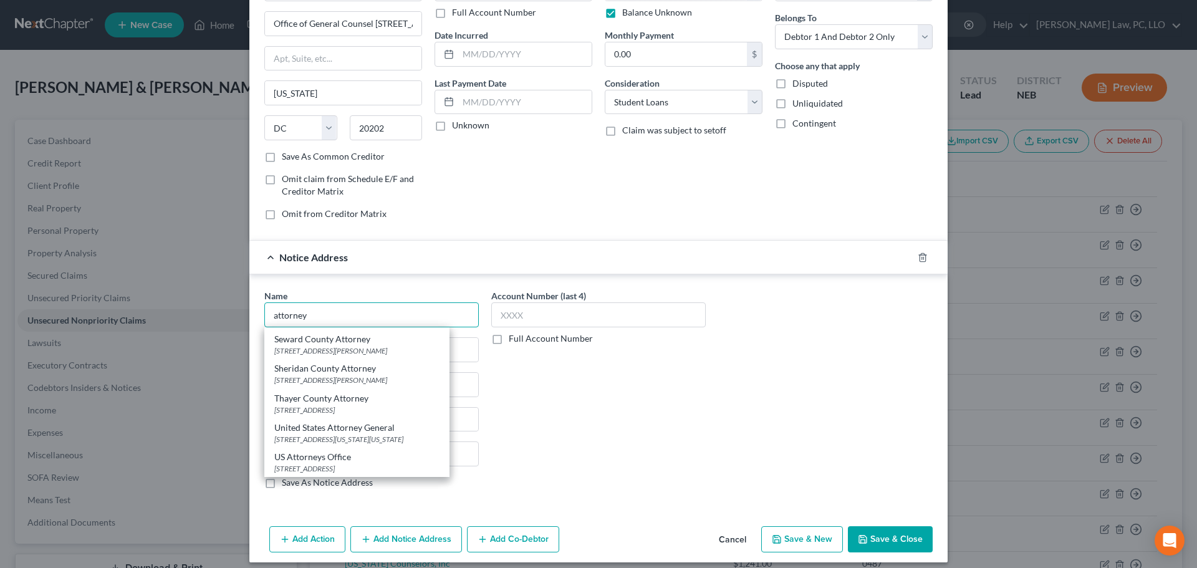
scroll to position [103, 0]
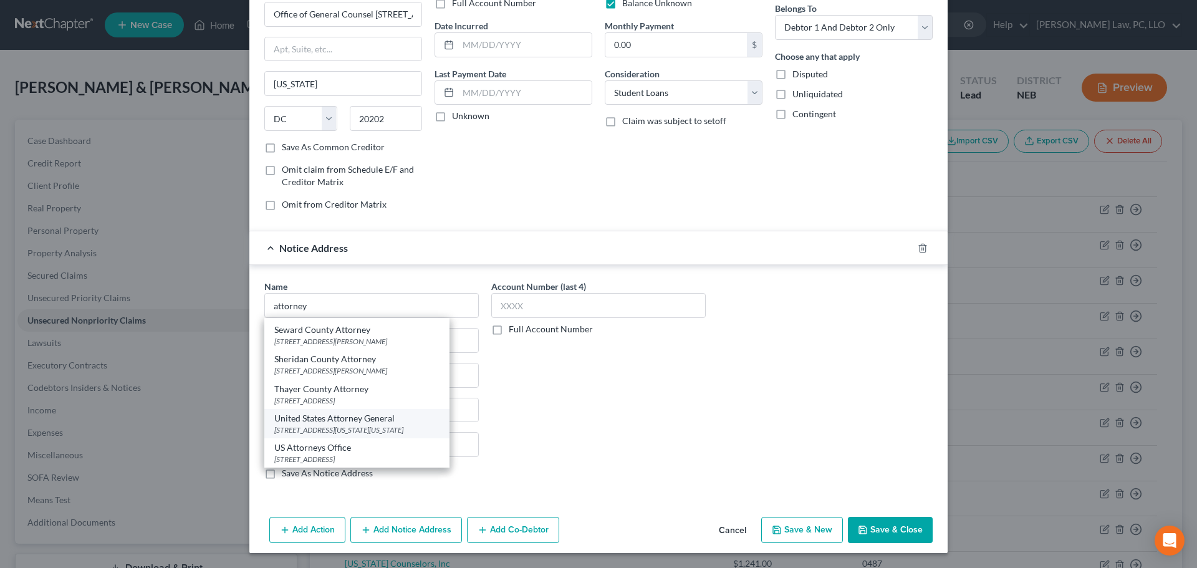
click at [378, 424] on div "[STREET_ADDRESS][US_STATE][US_STATE]" at bounding box center [356, 429] width 165 height 11
type input "United States Attorney General"
type input "[STREET_ADDRESS][US_STATE] Department Of Justice"
type input "[US_STATE]"
select select "8"
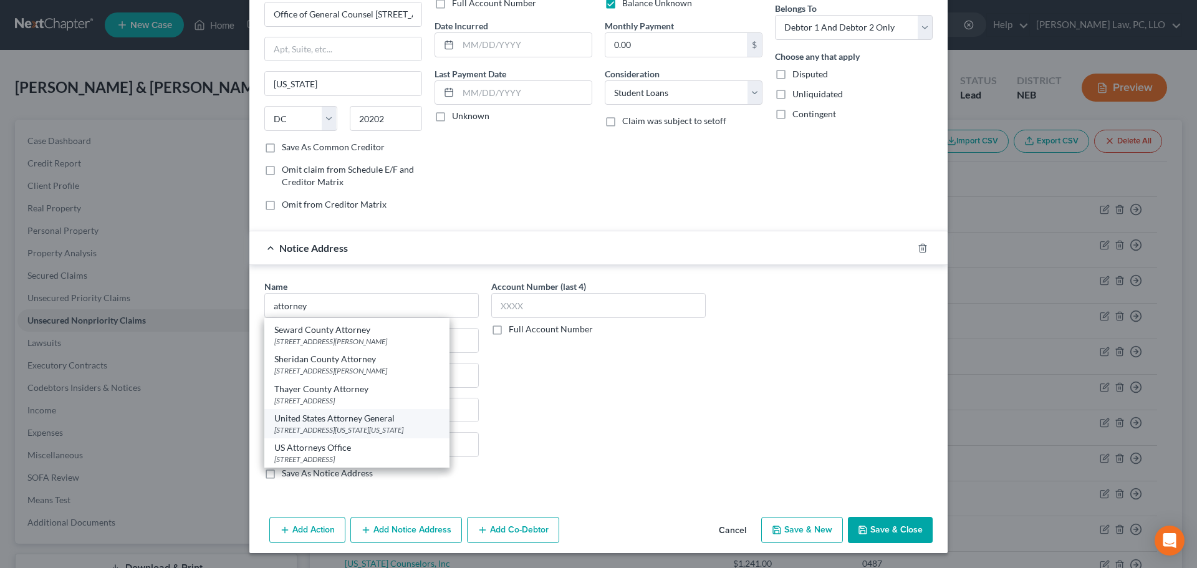
type input "20530"
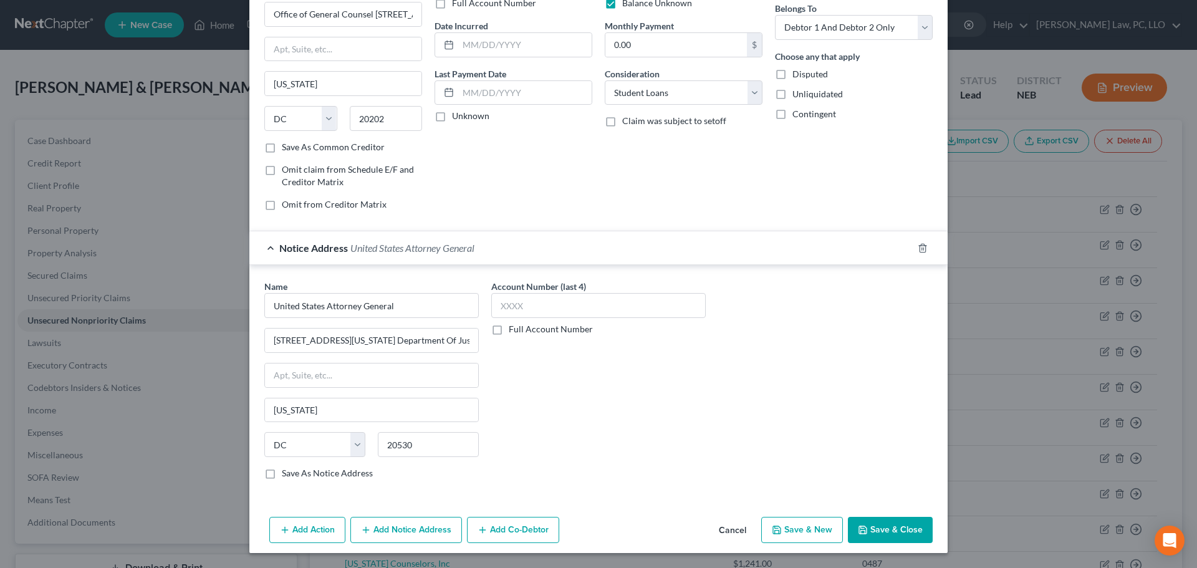
scroll to position [0, 0]
click at [386, 533] on button "Add Notice Address" at bounding box center [406, 530] width 112 height 26
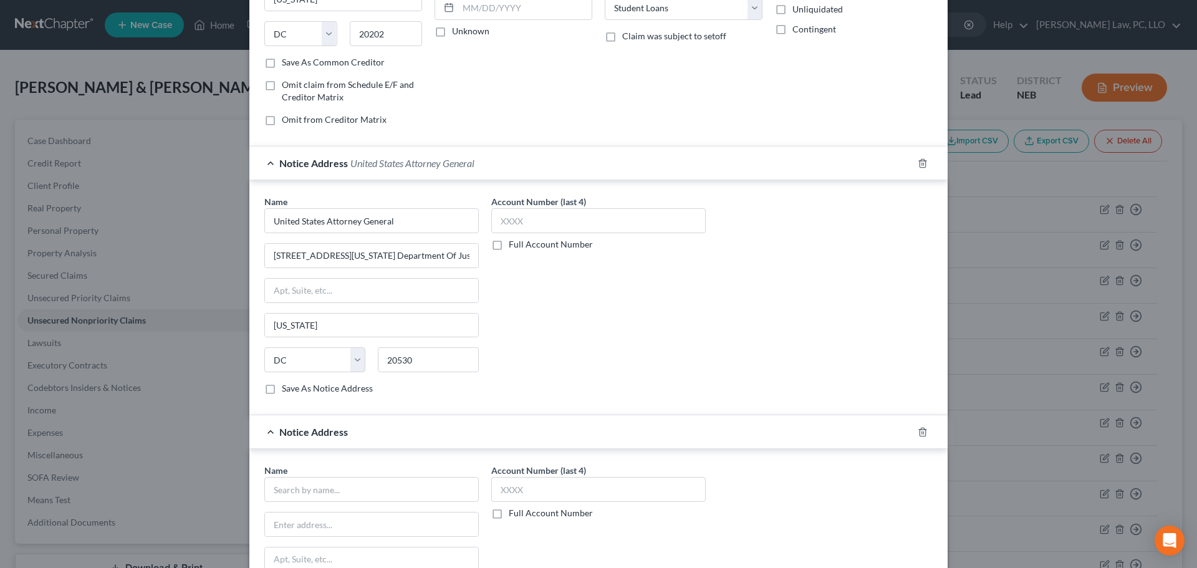
scroll to position [372, 0]
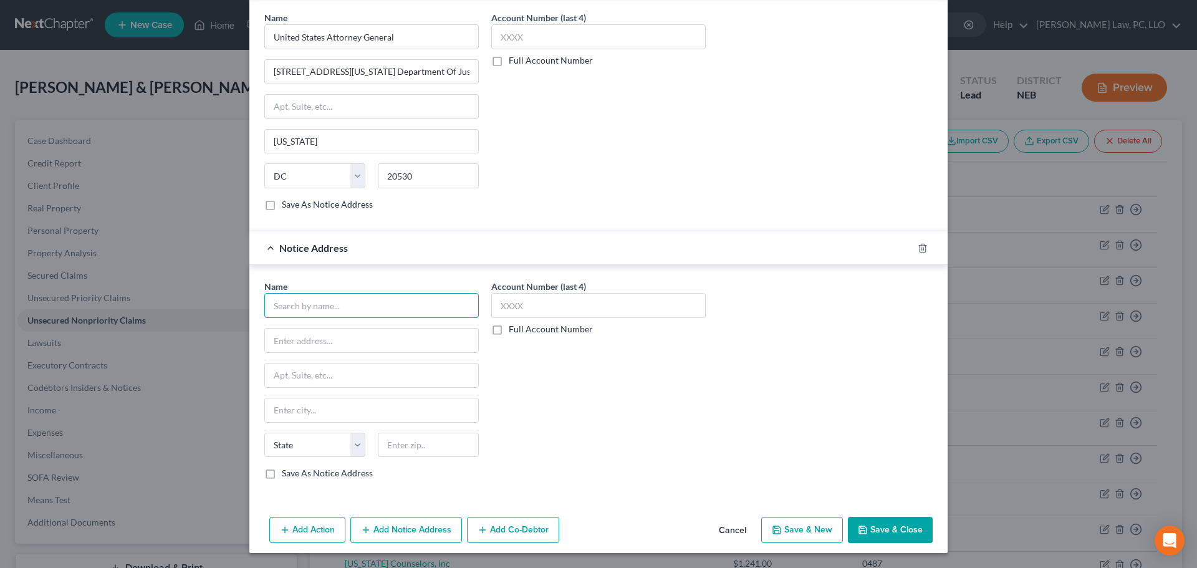
drag, startPoint x: 296, startPoint y: 304, endPoint x: 312, endPoint y: 308, distance: 16.2
click at [296, 302] on input "text" at bounding box center [371, 305] width 214 height 25
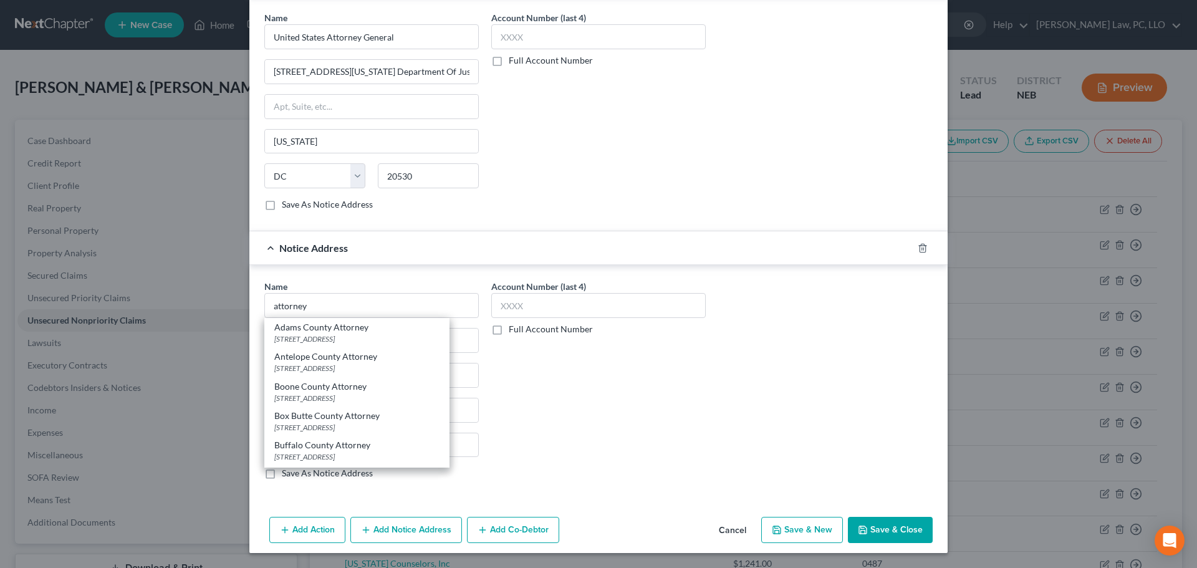
scroll to position [176, 0]
click at [264, 306] on input "attorney" at bounding box center [371, 305] width 214 height 25
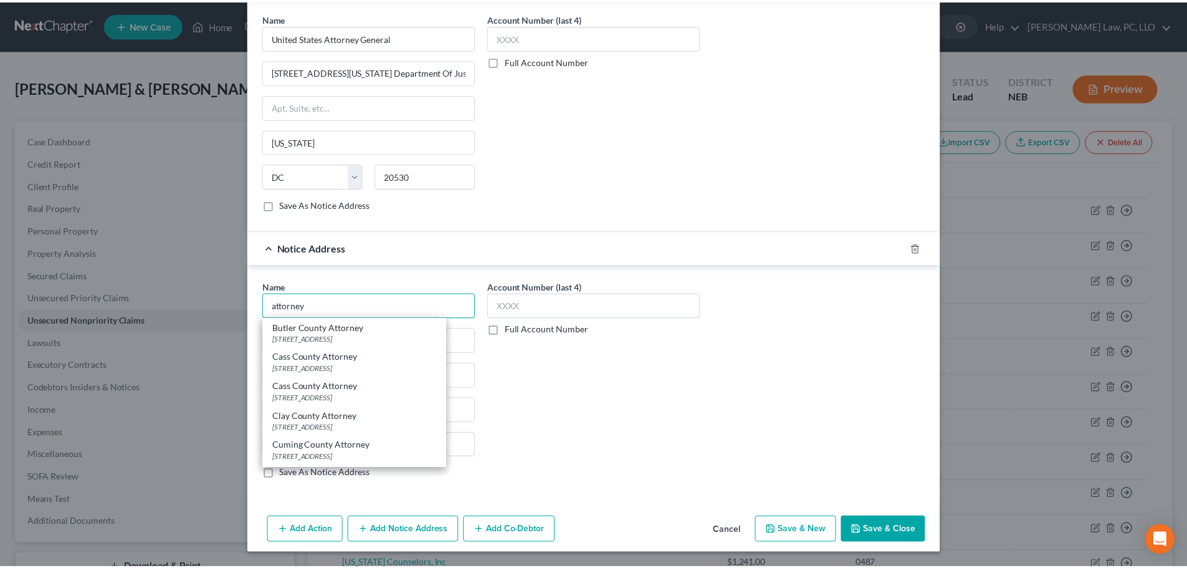
scroll to position [0, 0]
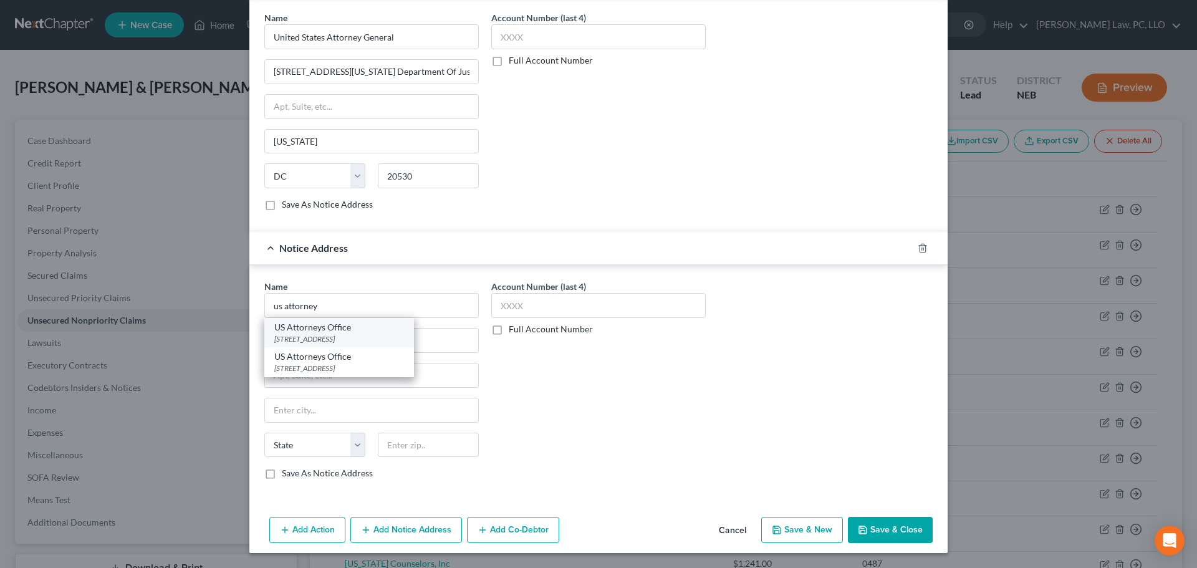
click at [313, 330] on div "US Attorneys Office" at bounding box center [339, 327] width 130 height 12
type input "US Attorneys Office"
type input "[STREET_ADDRESS]"
type input "Lincoln"
select select "30"
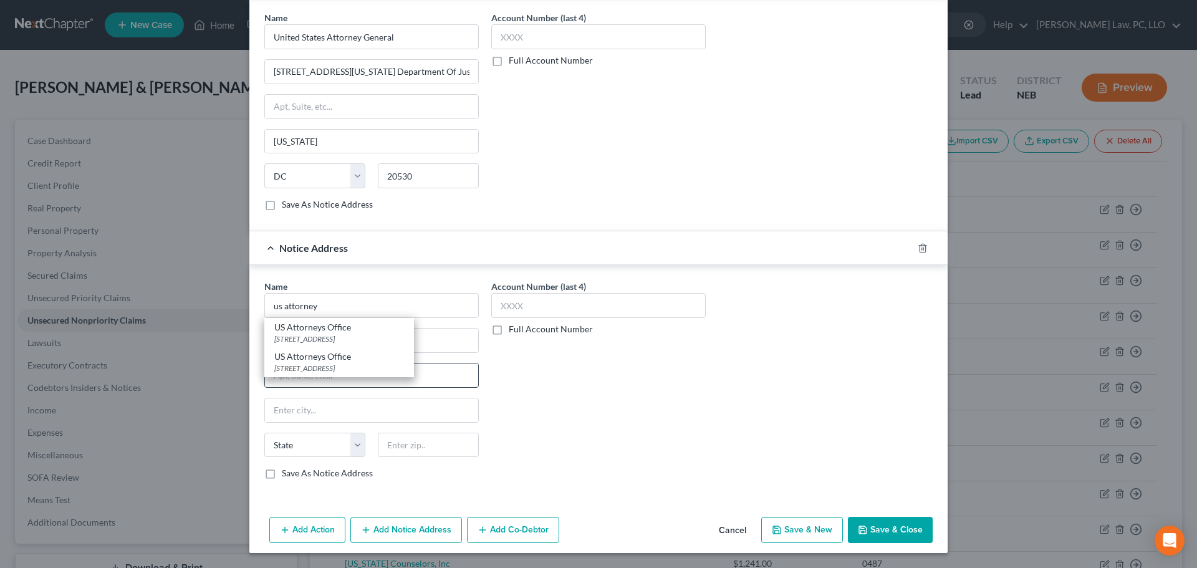
type input "68508"
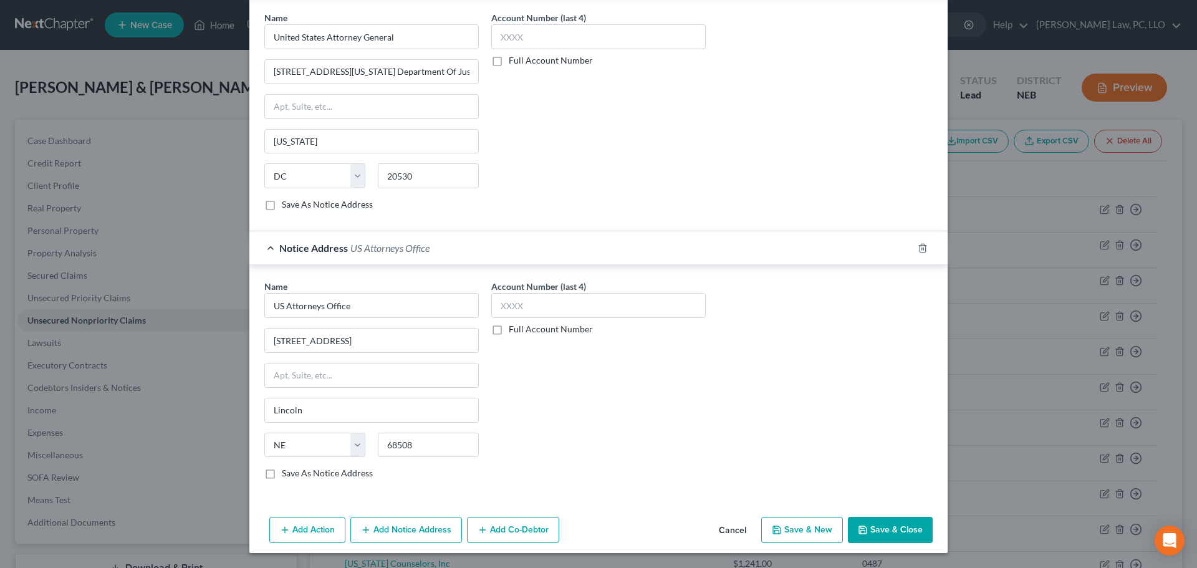
click at [867, 529] on button "Save & Close" at bounding box center [890, 530] width 85 height 26
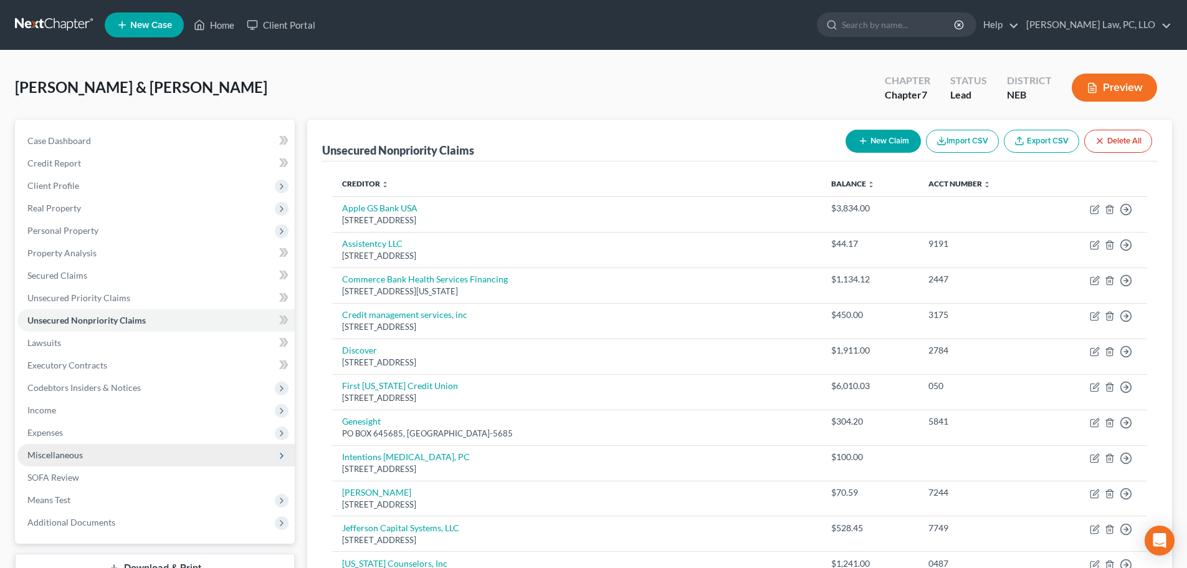
click at [62, 454] on span "Miscellaneous" at bounding box center [54, 454] width 55 height 11
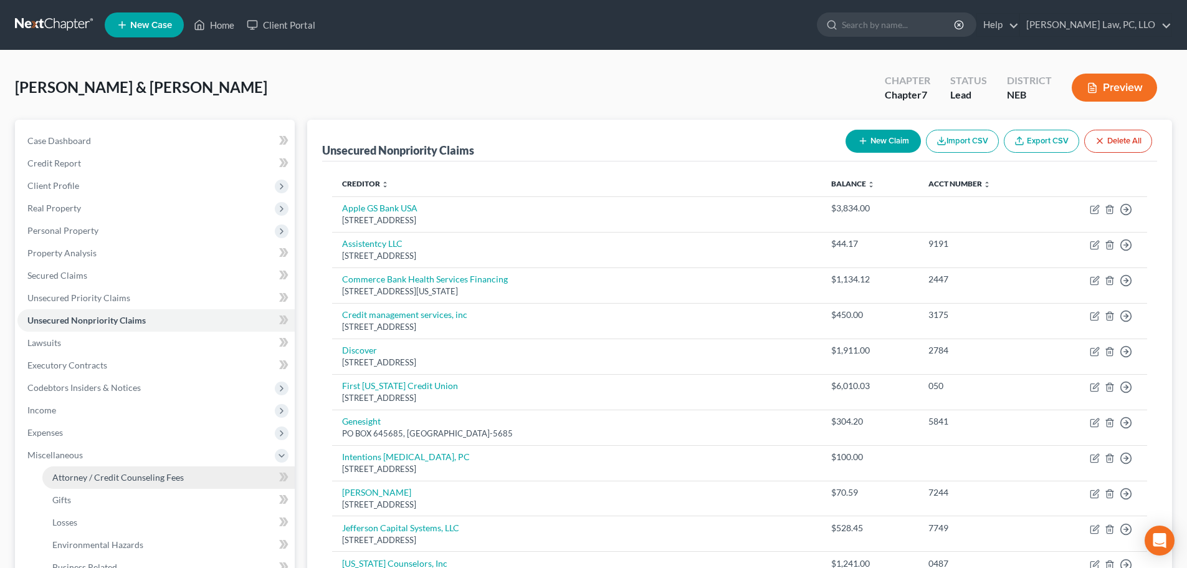
click at [62, 472] on span "Attorney / Credit Counseling Fees" at bounding box center [118, 477] width 132 height 11
select select "2"
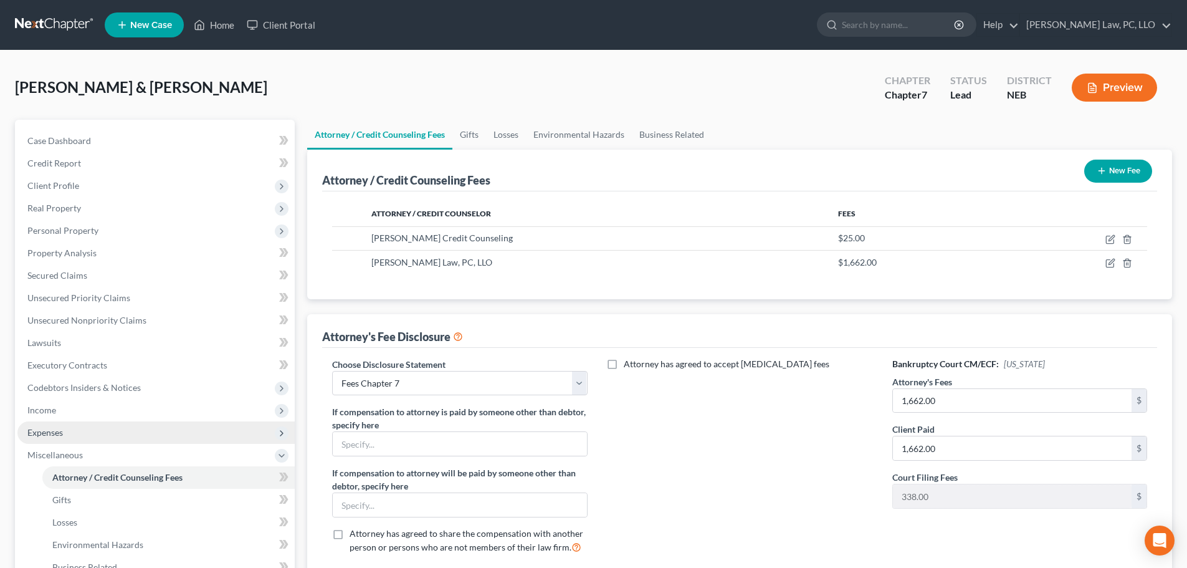
click at [101, 431] on span "Expenses" at bounding box center [155, 432] width 277 height 22
click at [109, 477] on link "Utilities / Bills" at bounding box center [168, 477] width 252 height 22
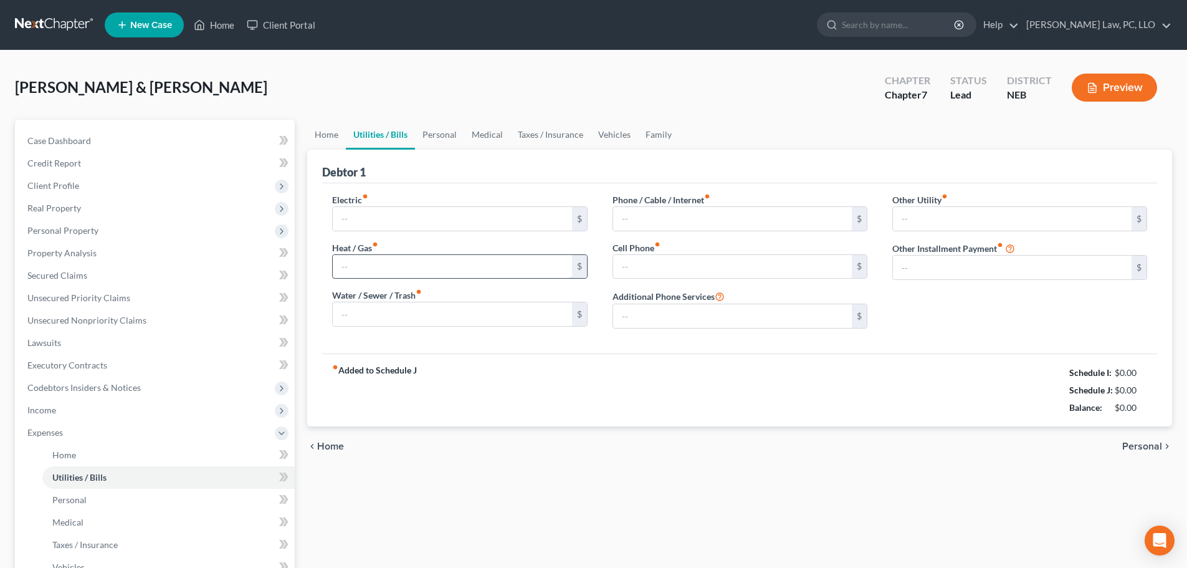
type input "160.00"
type input "37.00"
type input "150.00"
type input "175.00"
type input "450.00"
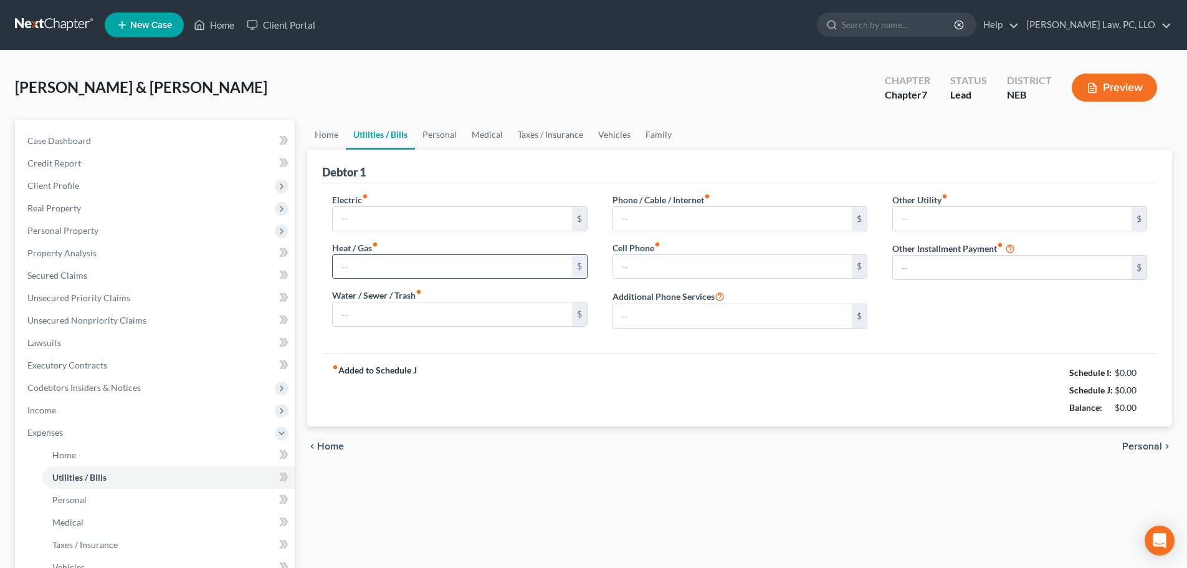
type input "0.00"
click at [611, 140] on link "Vehicles" at bounding box center [614, 135] width 47 height 30
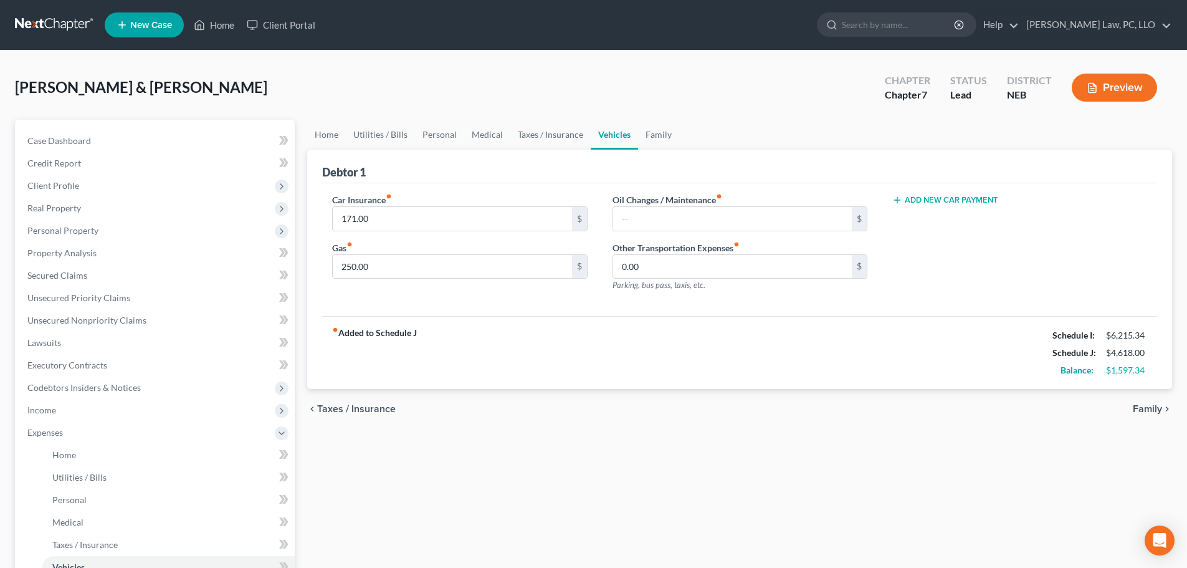
click at [976, 198] on button "Add New Car Payment" at bounding box center [946, 200] width 106 height 10
click at [913, 220] on input "text" at bounding box center [1001, 219] width 216 height 24
type input "360.00"
click at [865, 336] on div "fiber_manual_record Added to Schedule J Schedule I: $6,215.34 Schedule J: $4,97…" at bounding box center [739, 352] width 835 height 73
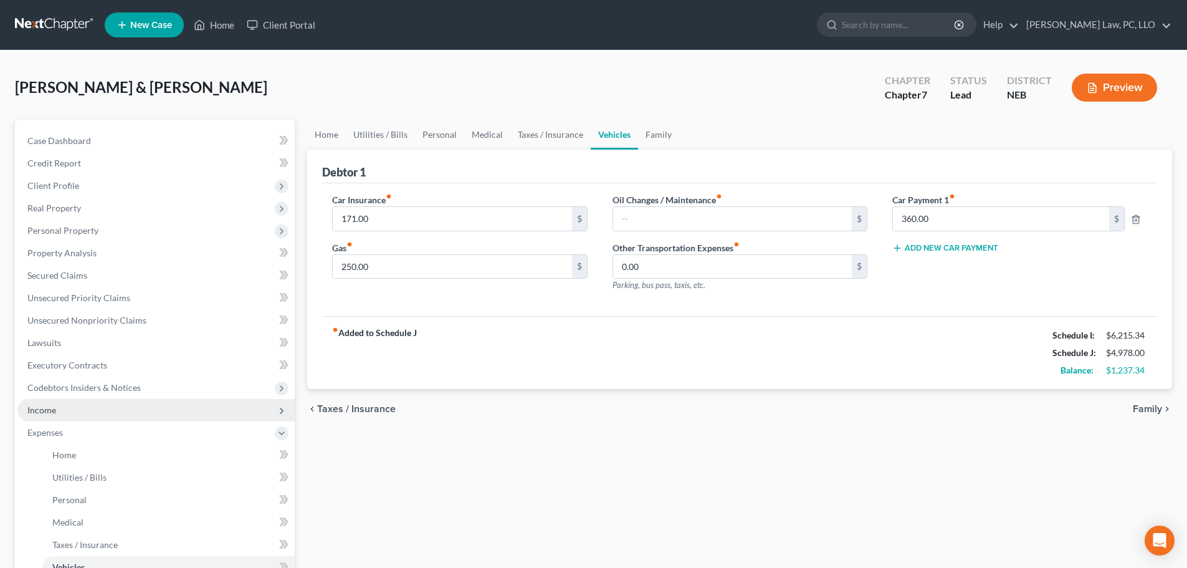
click at [50, 416] on span "Income" at bounding box center [155, 410] width 277 height 22
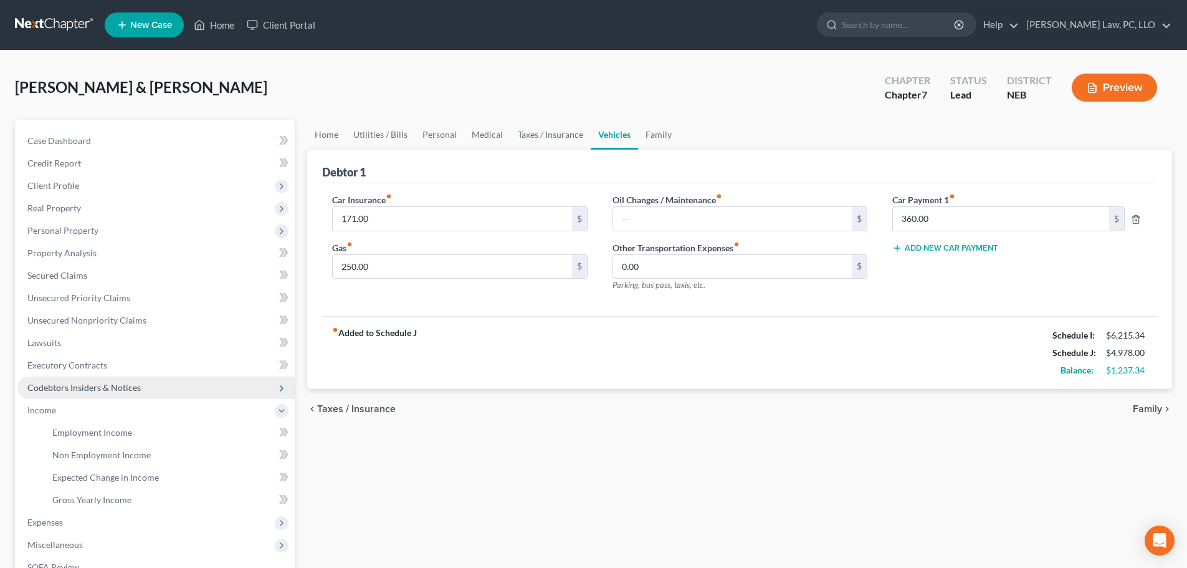
click at [69, 390] on span "Codebtors Insiders & Notices" at bounding box center [83, 387] width 113 height 11
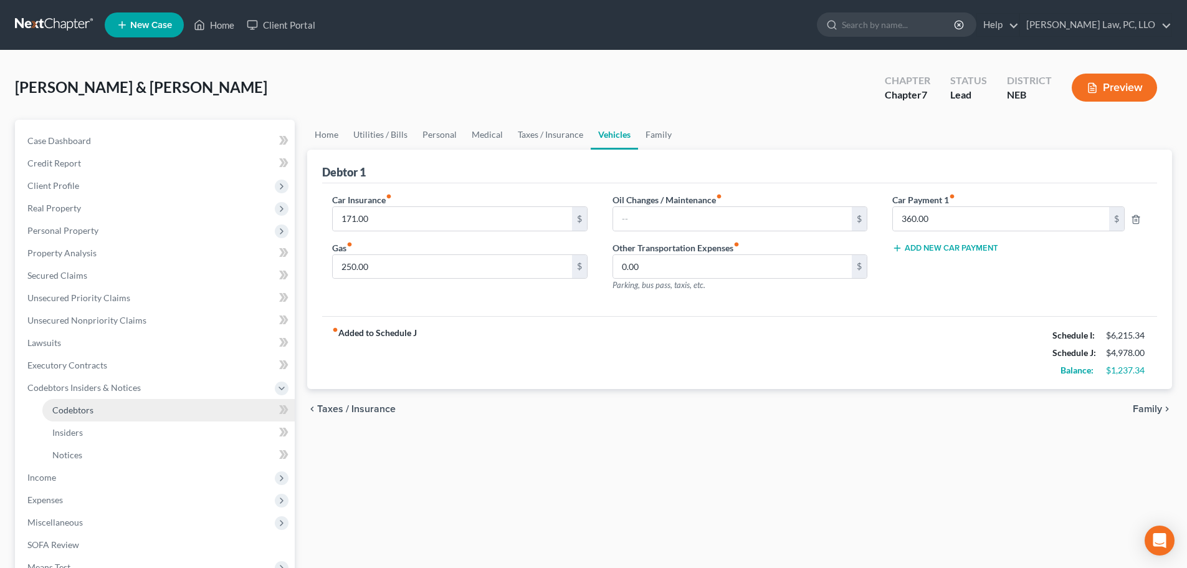
click at [69, 405] on span "Codebtors" at bounding box center [72, 410] width 41 height 11
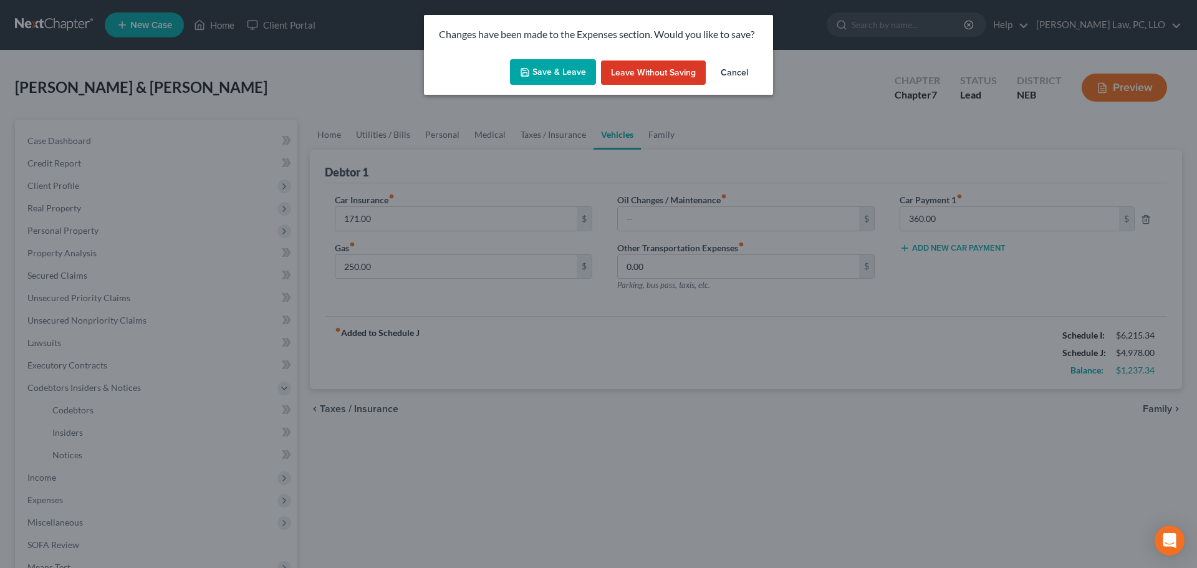
click at [522, 73] on icon "button" at bounding box center [525, 72] width 10 height 10
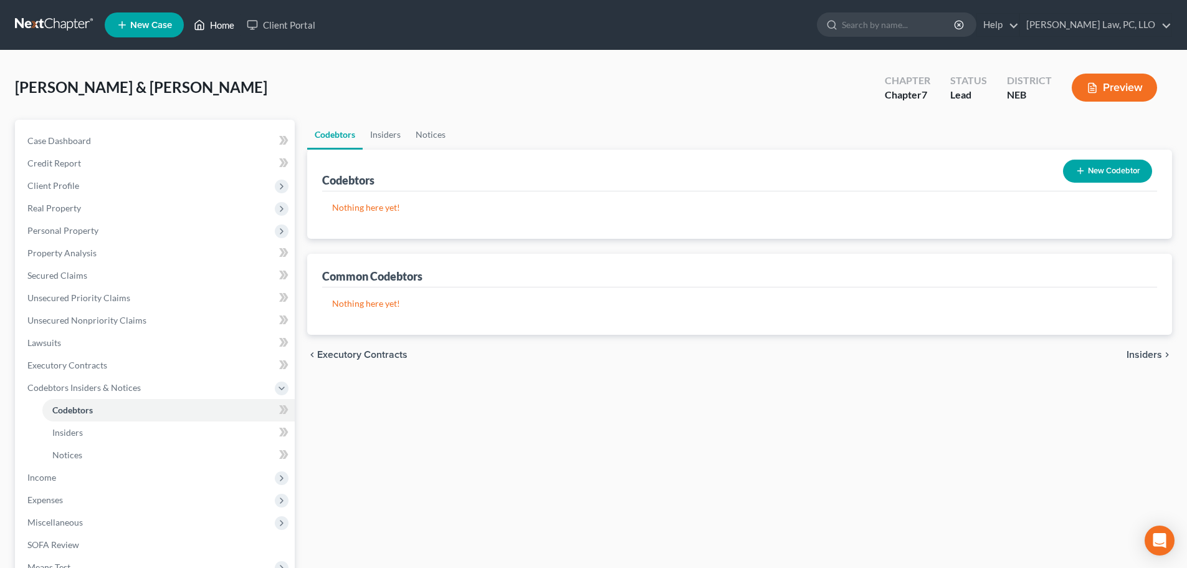
click at [211, 22] on link "Home" at bounding box center [214, 25] width 53 height 22
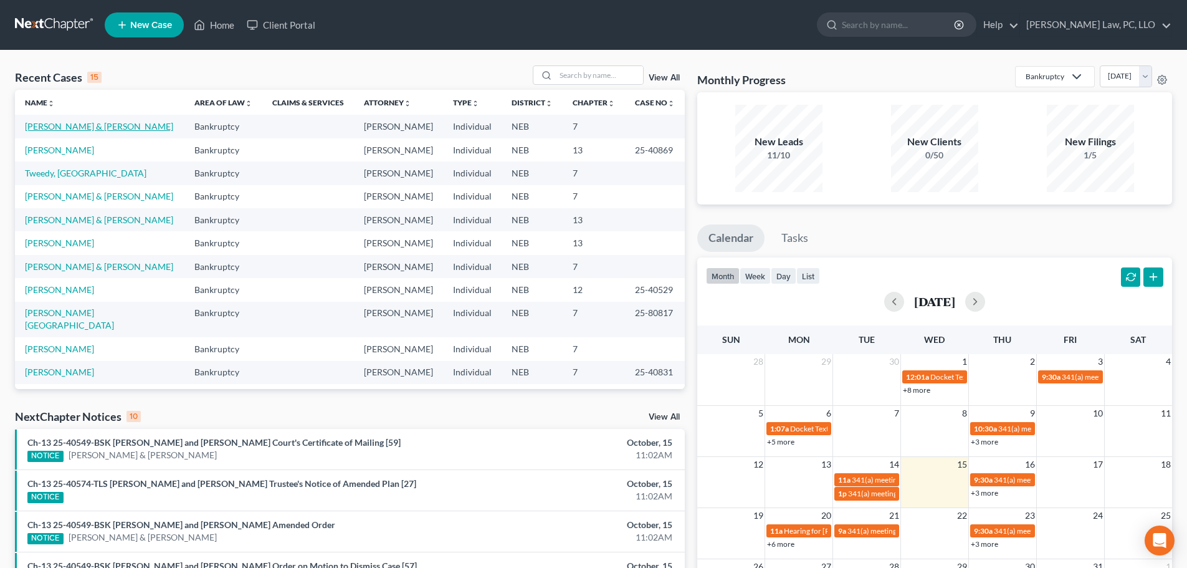
click at [50, 126] on link "[PERSON_NAME] & [PERSON_NAME]" at bounding box center [99, 126] width 148 height 11
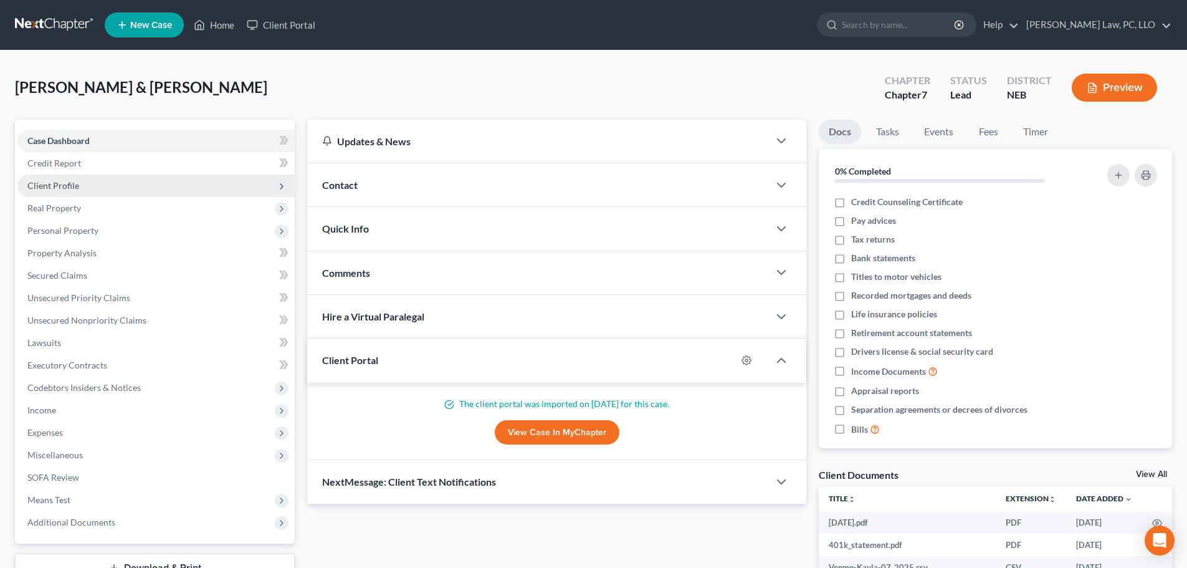
click at [84, 183] on span "Client Profile" at bounding box center [155, 186] width 277 height 22
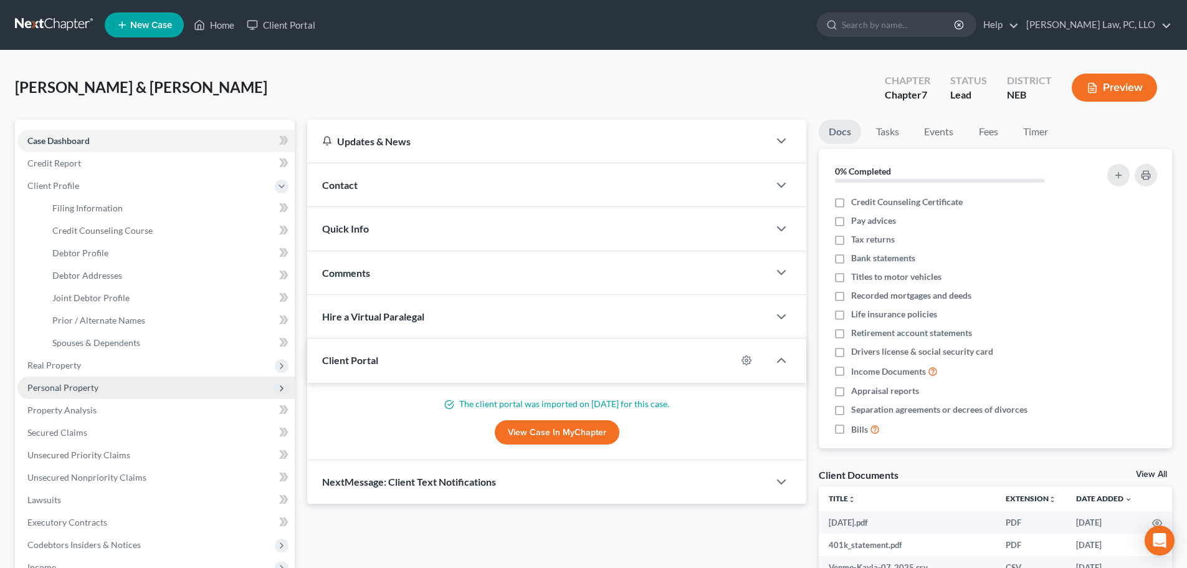
click at [77, 385] on span "Personal Property" at bounding box center [62, 387] width 71 height 11
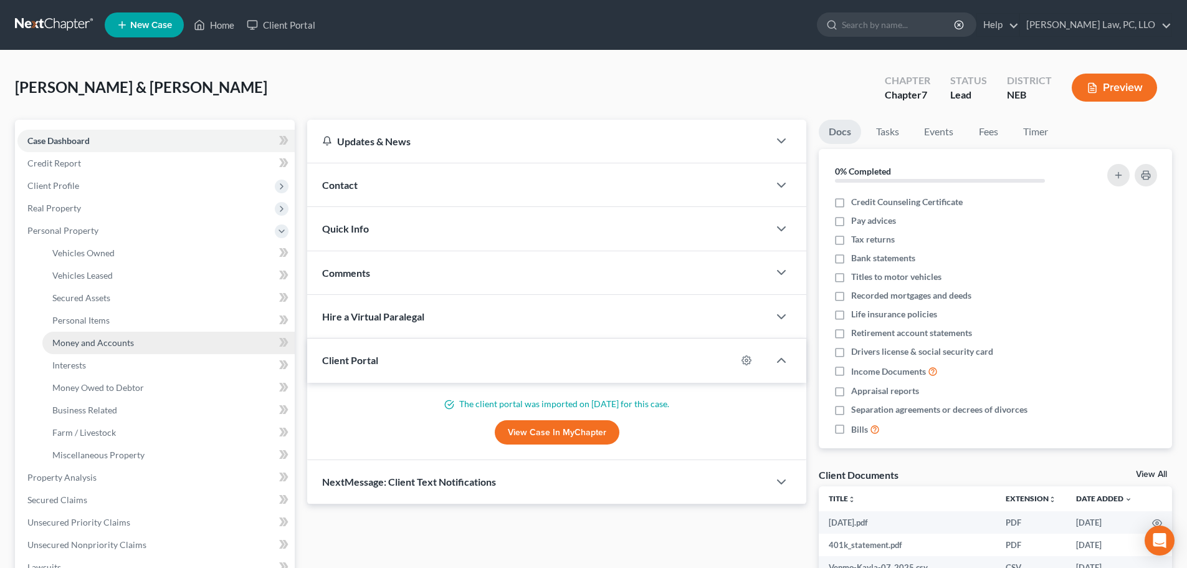
click at [97, 345] on span "Money and Accounts" at bounding box center [93, 342] width 82 height 11
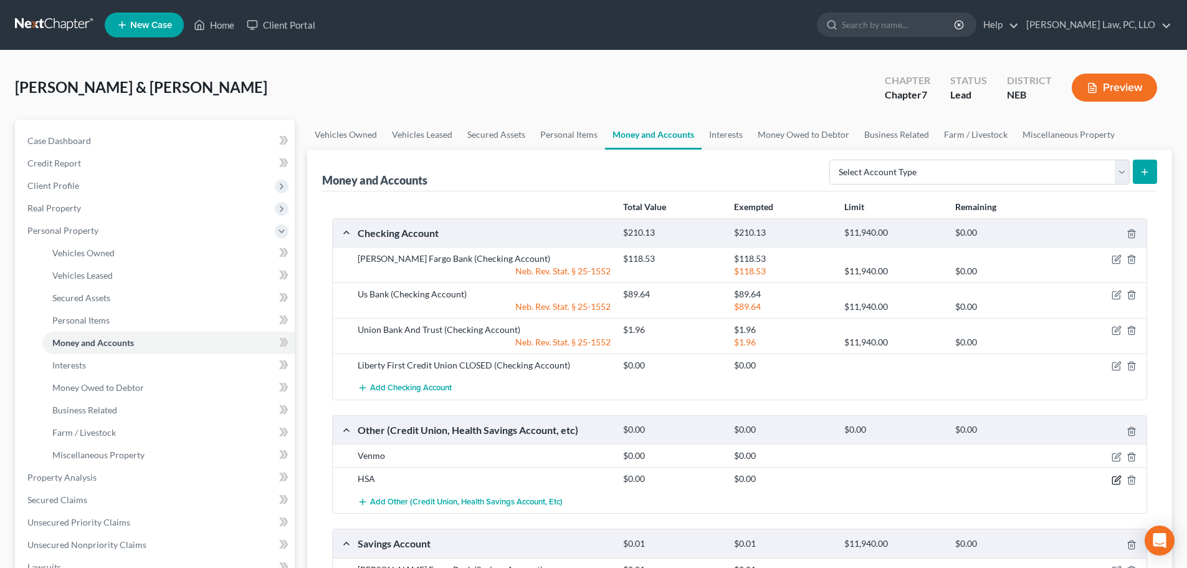
click at [1118, 479] on icon "button" at bounding box center [1117, 480] width 10 height 10
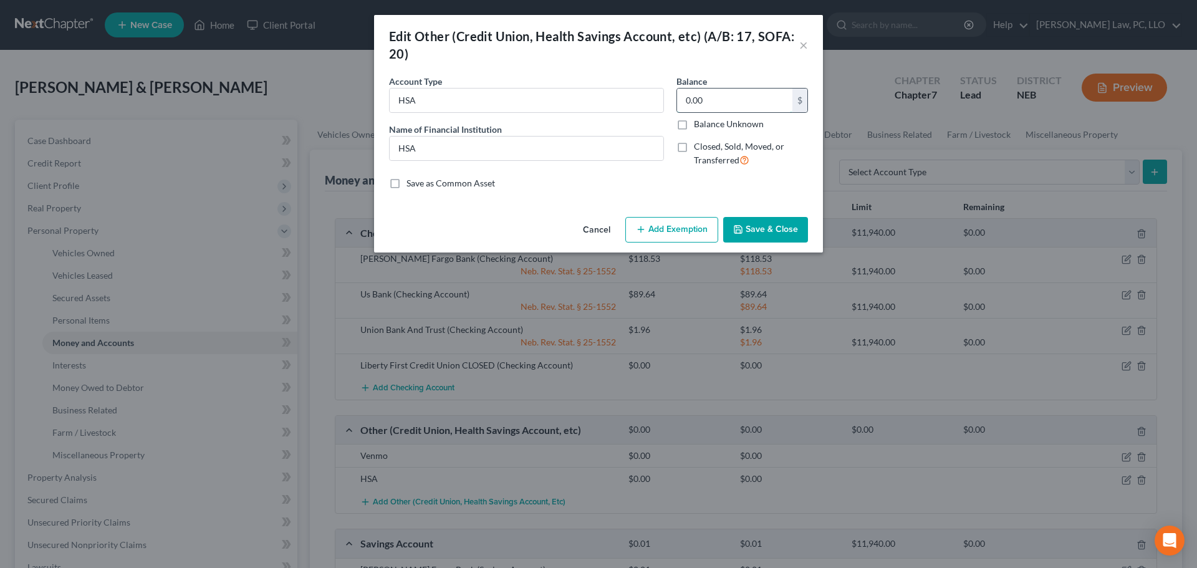
click at [721, 105] on input "0.00" at bounding box center [734, 101] width 115 height 24
type input "650"
click at [663, 228] on button "Add Exemption" at bounding box center [671, 230] width 93 height 26
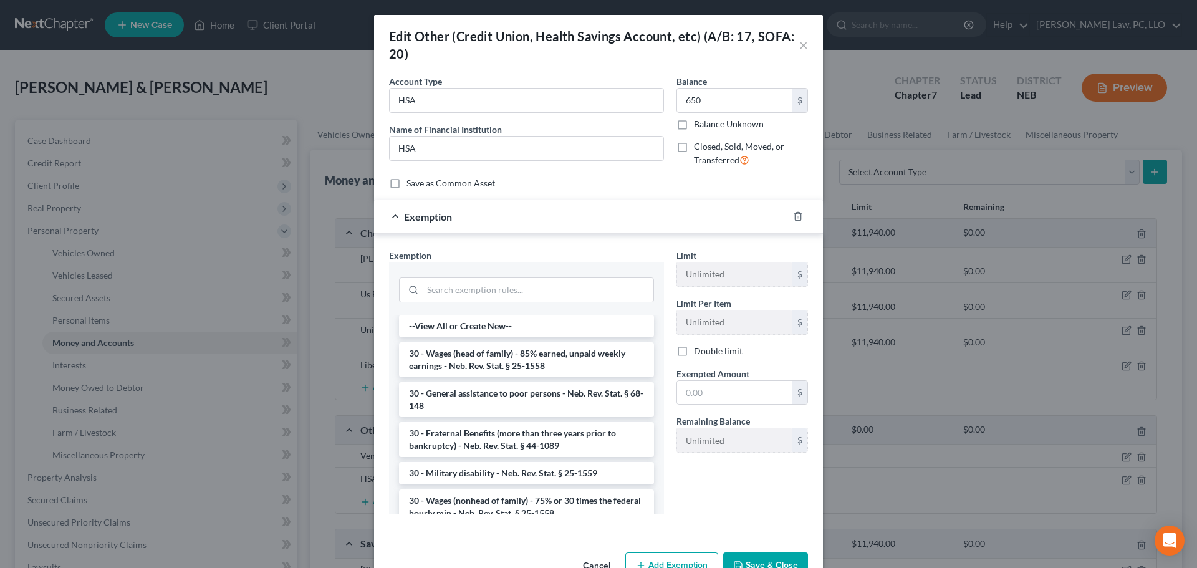
click at [470, 276] on div at bounding box center [526, 288] width 255 height 32
click at [468, 278] on input "search" at bounding box center [538, 290] width 231 height 24
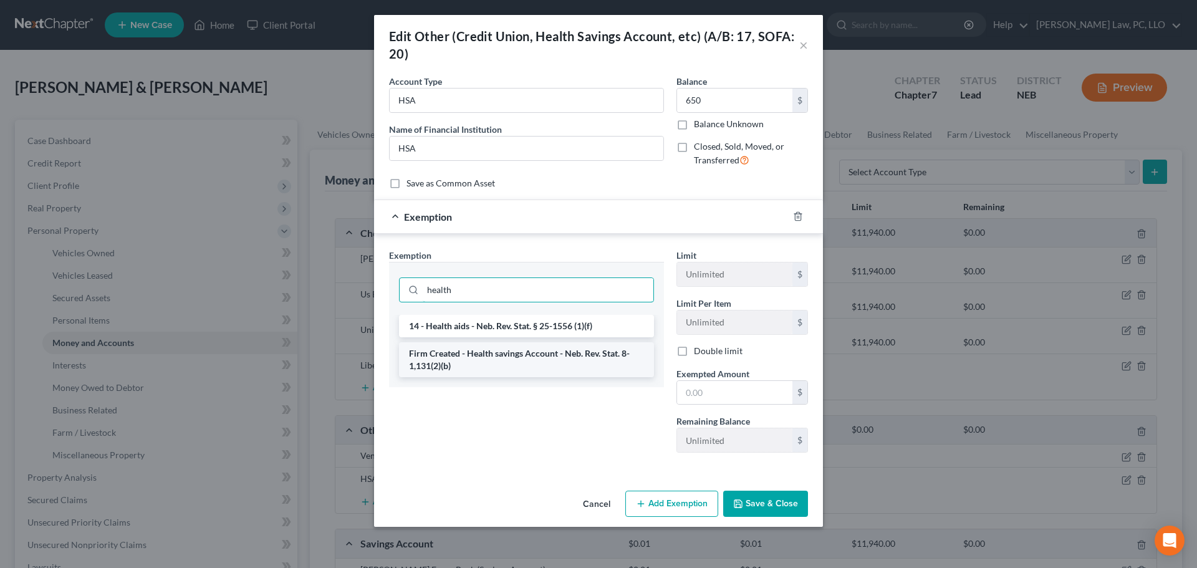
type input "health"
click at [496, 362] on li "Firm Created - Health savings Account - Neb. Rev. Stat. 8-1,131(2)(b)" at bounding box center [526, 359] width 255 height 35
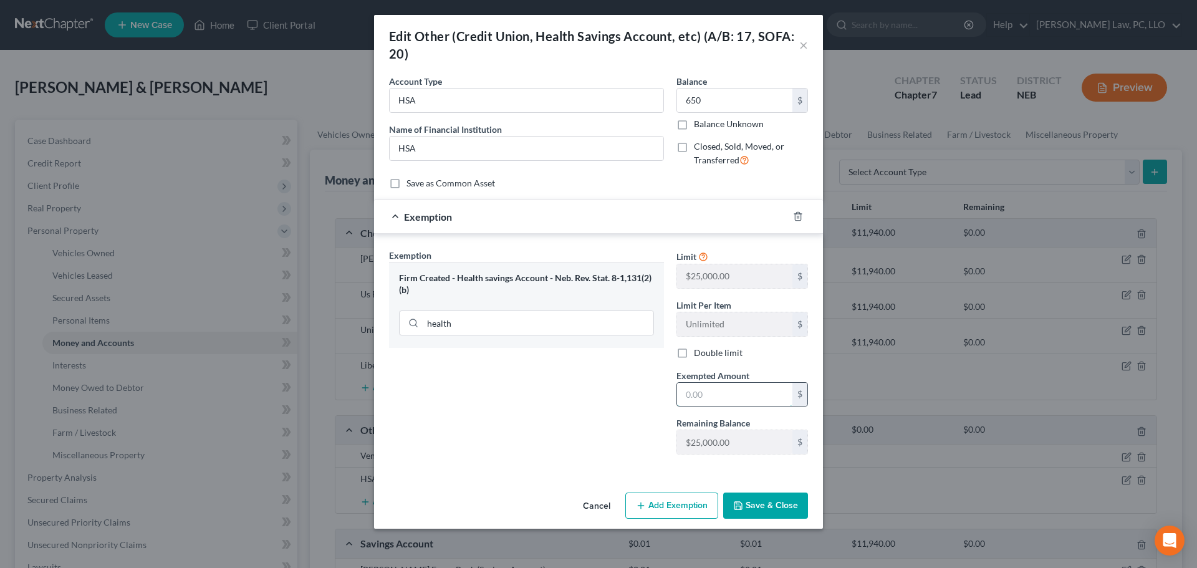
click at [747, 391] on input "text" at bounding box center [734, 395] width 115 height 24
type input "650"
click at [632, 446] on div "Exemption Set must be selected for CA. Exemption * Firm Created - Health saving…" at bounding box center [526, 357] width 287 height 216
click at [773, 500] on button "Save & Close" at bounding box center [765, 505] width 85 height 26
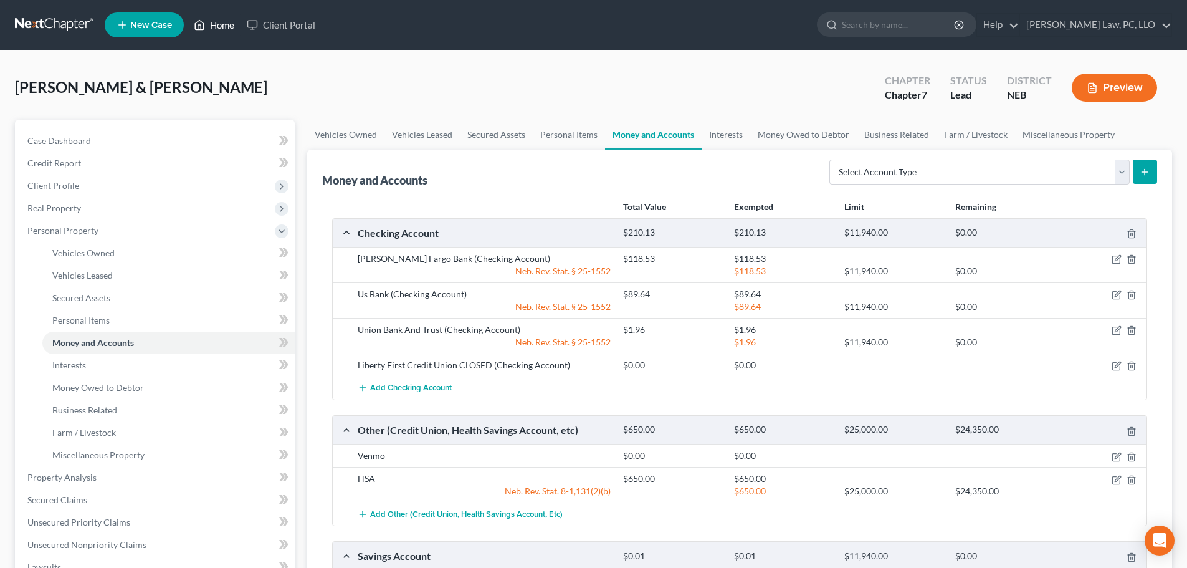
click at [240, 21] on link "Home" at bounding box center [214, 25] width 53 height 22
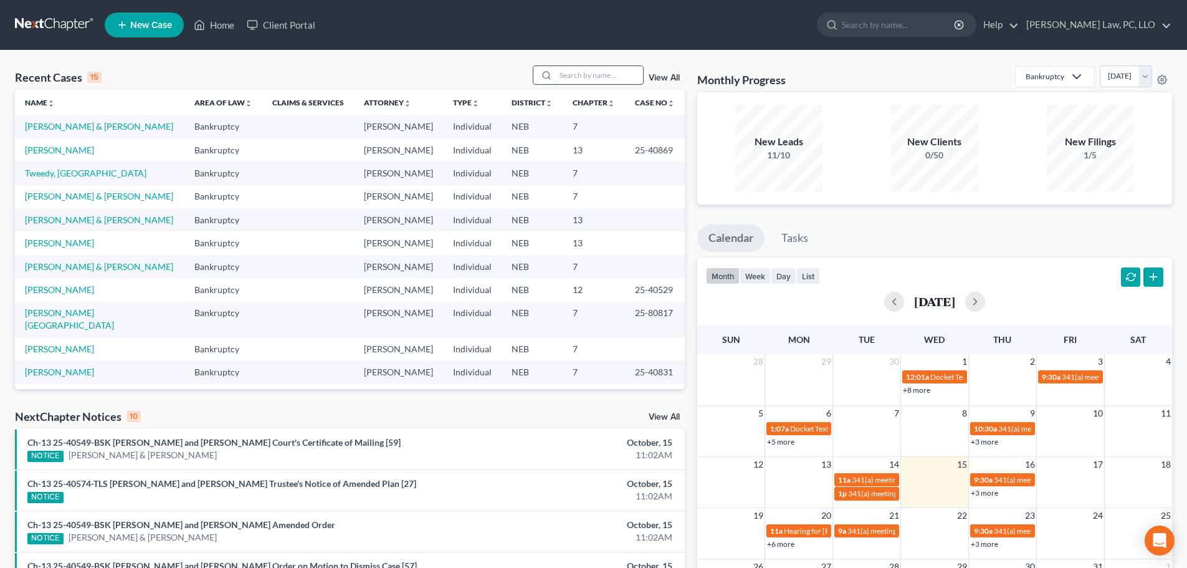
click at [615, 74] on input "search" at bounding box center [599, 75] width 87 height 18
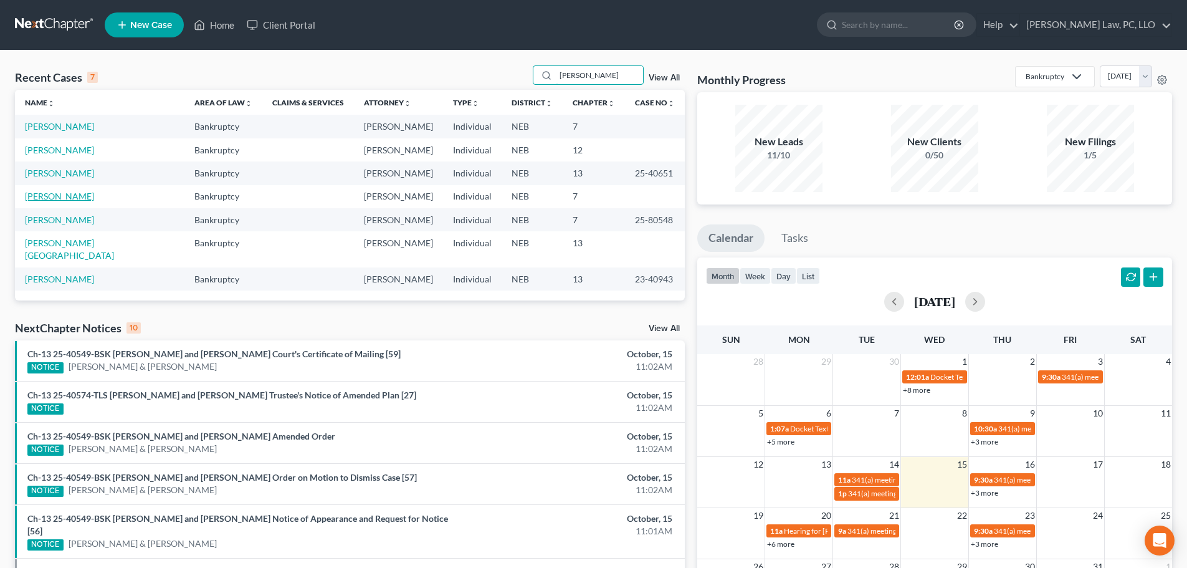
type input "[PERSON_NAME]"
click at [60, 195] on link "[PERSON_NAME]" at bounding box center [59, 196] width 69 height 11
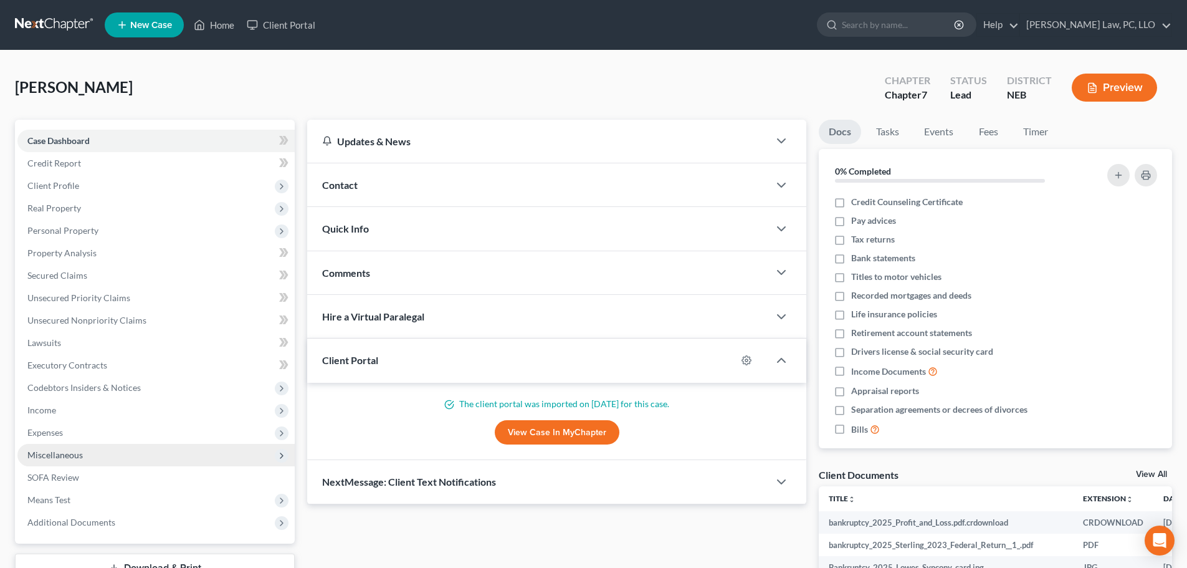
click at [56, 456] on span "Miscellaneous" at bounding box center [54, 454] width 55 height 11
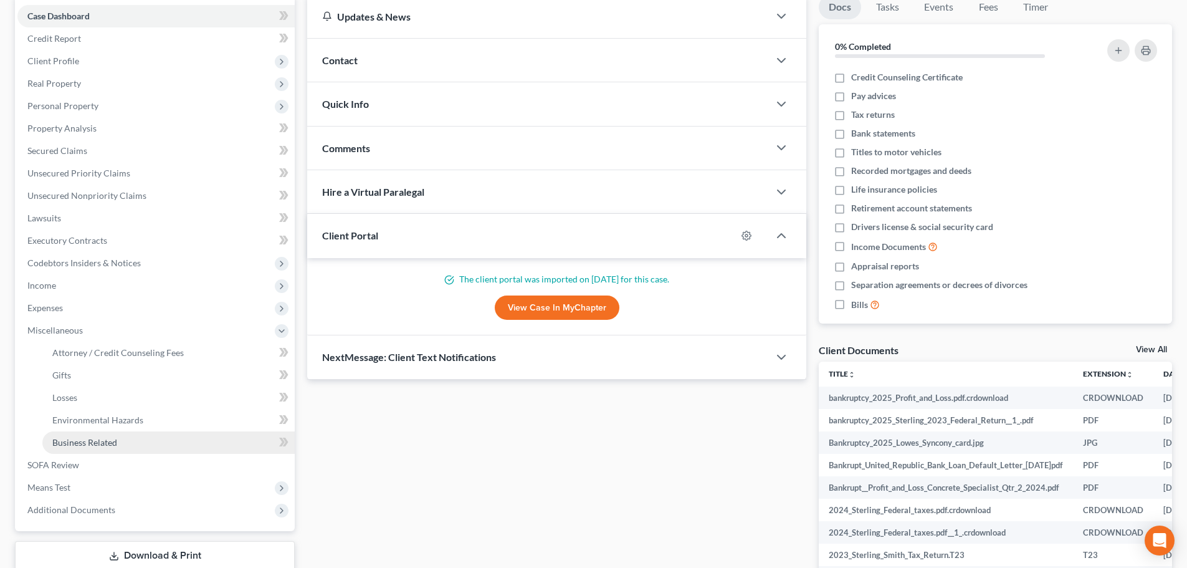
click at [80, 443] on span "Business Related" at bounding box center [84, 442] width 65 height 11
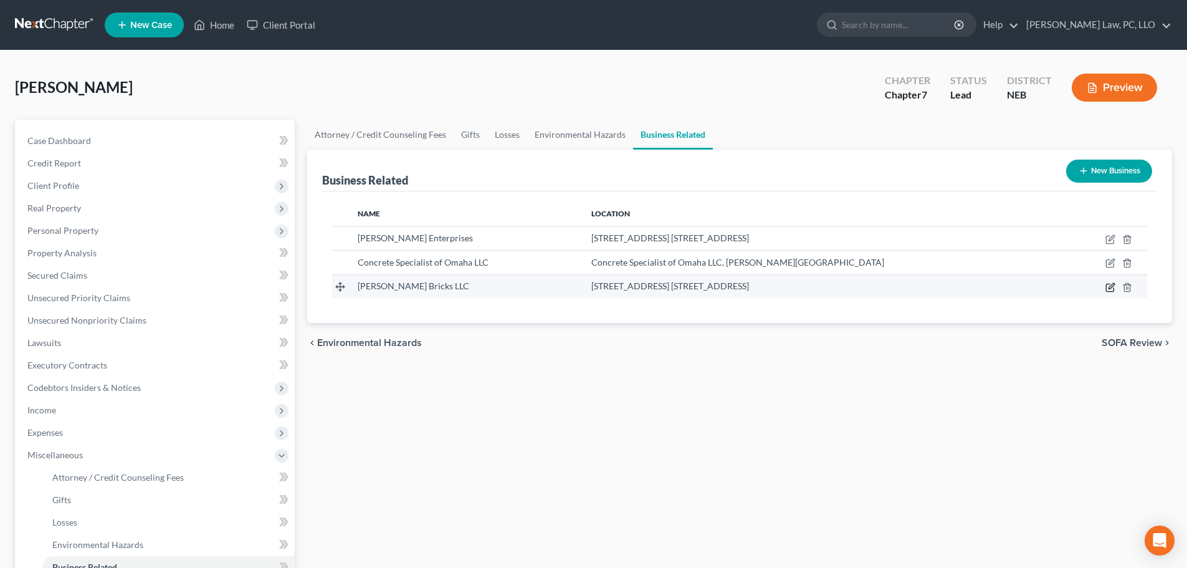
click at [1106, 288] on icon "button" at bounding box center [1109, 287] width 7 height 7
select select "sole_proprietor"
select select "30"
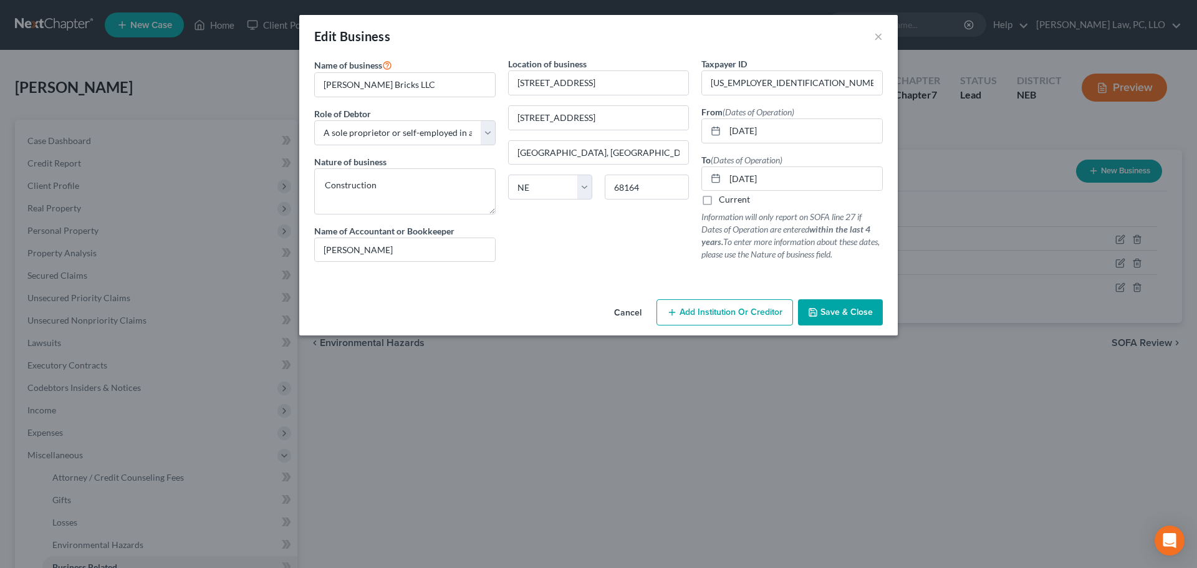
click at [850, 315] on span "Save & Close" at bounding box center [846, 312] width 52 height 11
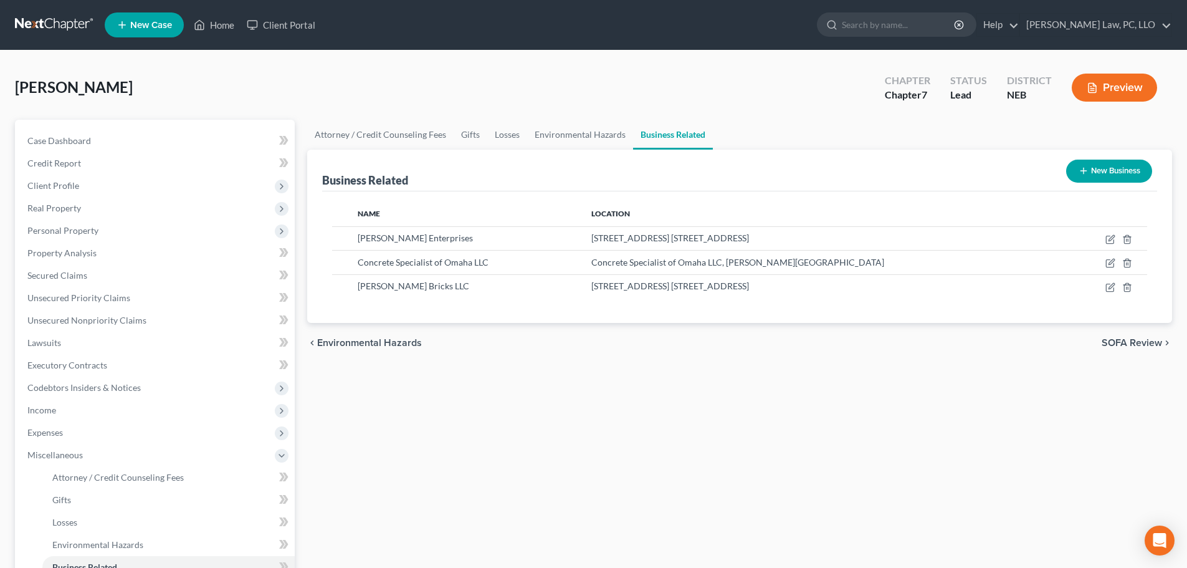
click at [458, 447] on div "Attorney / Credit Counseling Fees Gifts Losses Environmental Hazards Business R…" at bounding box center [740, 424] width 878 height 608
